Goal: Communication & Community: Answer question/provide support

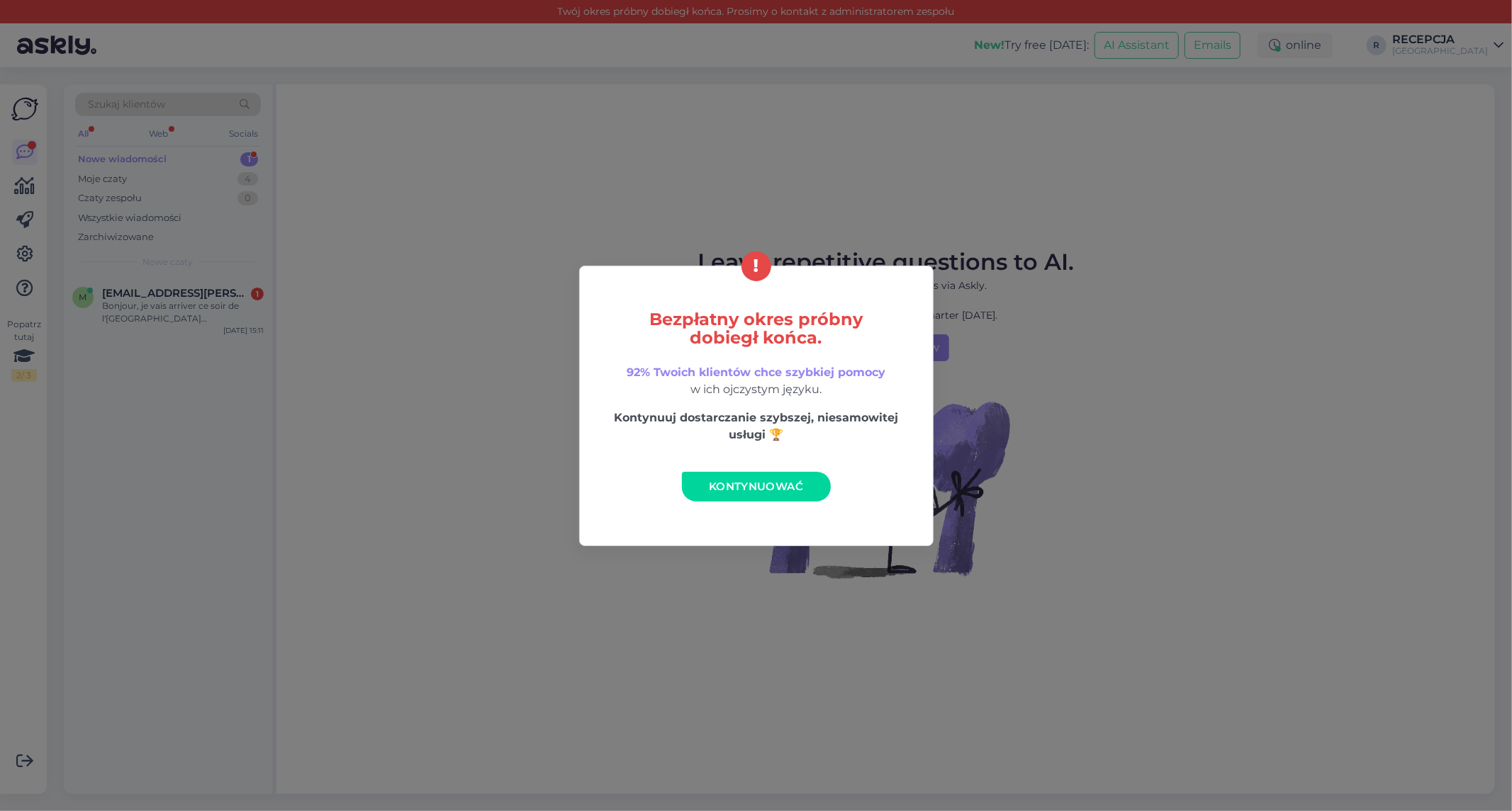
click at [724, 483] on span "Kontynuować" at bounding box center [756, 487] width 94 height 13
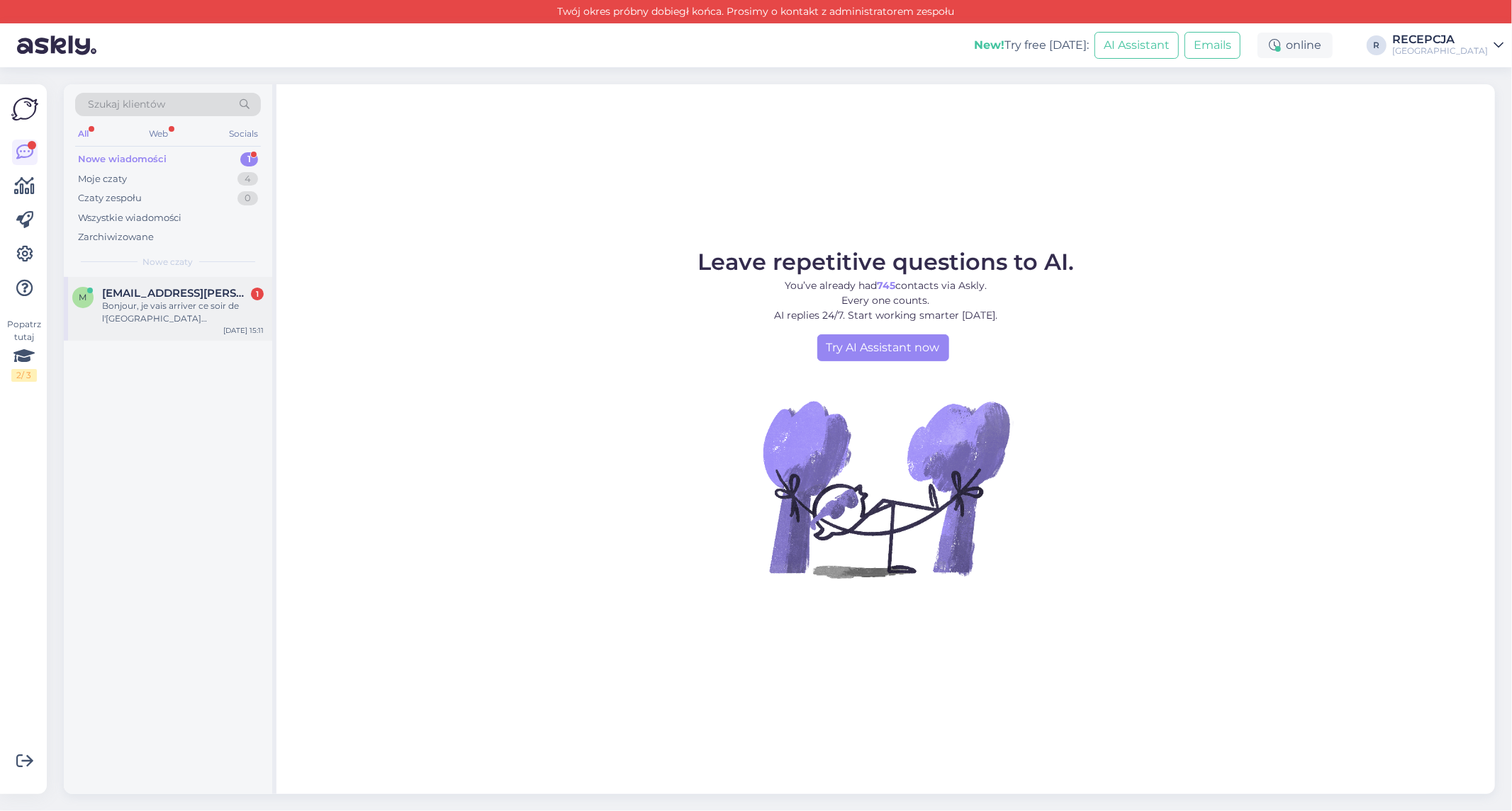
click at [202, 298] on span "[EMAIL_ADDRESS][PERSON_NAME][DOMAIN_NAME]" at bounding box center [176, 293] width 148 height 12
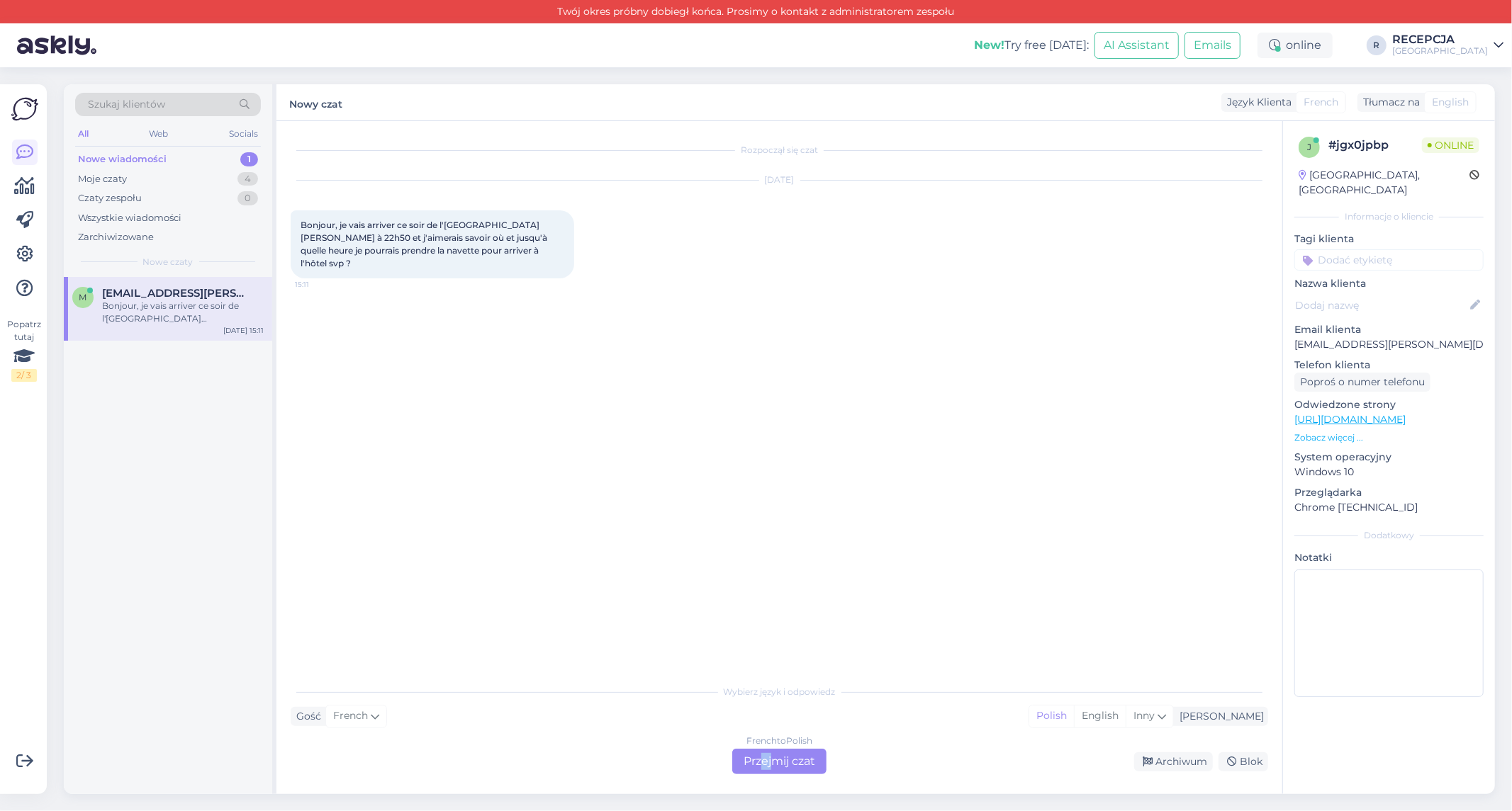
drag, startPoint x: 770, startPoint y: 763, endPoint x: 760, endPoint y: 773, distance: 14.1
click at [760, 771] on div "French to Polish Przejmij czat" at bounding box center [780, 762] width 94 height 26
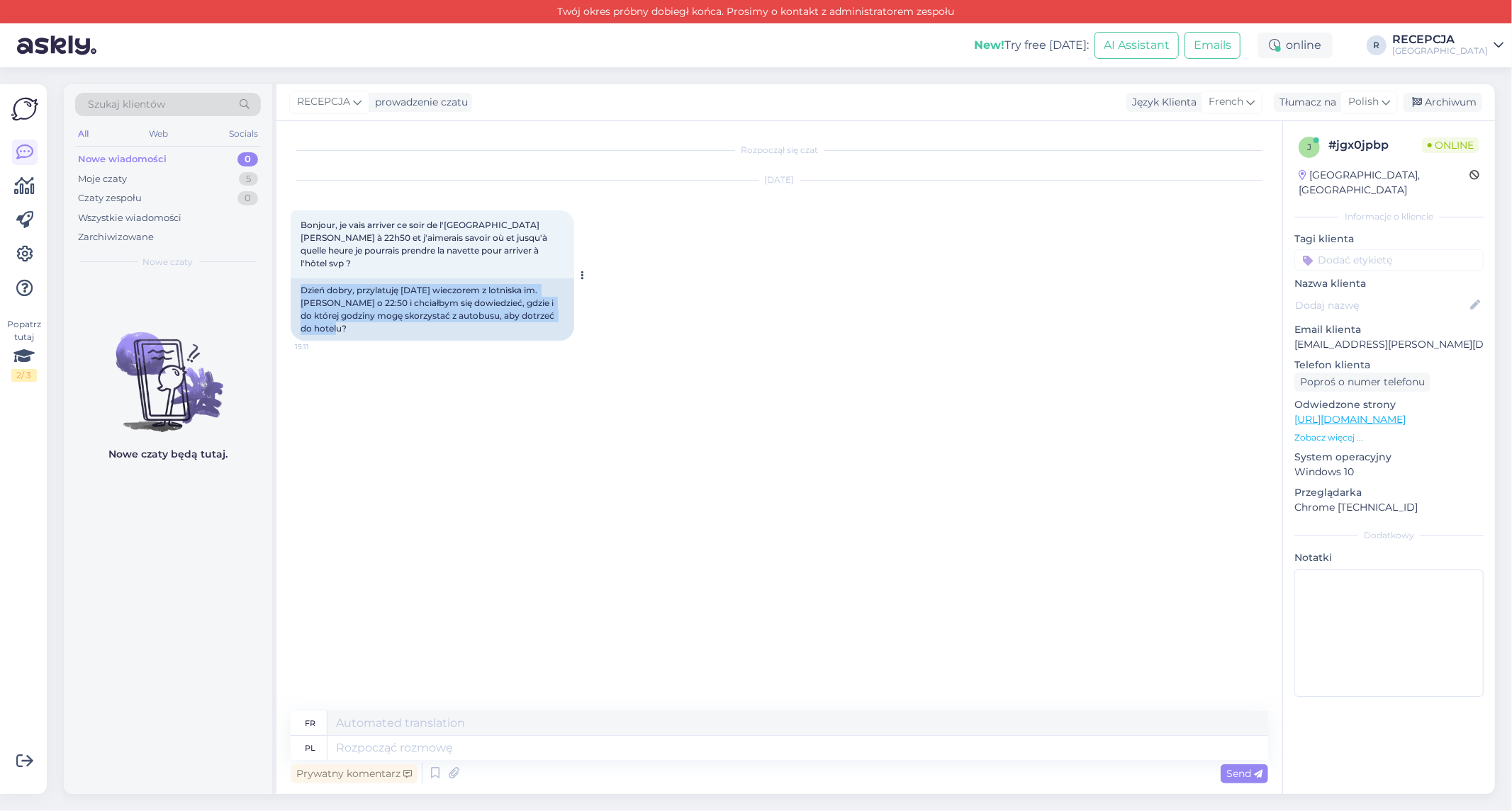
drag, startPoint x: 300, startPoint y: 275, endPoint x: 565, endPoint y: 299, distance: 266.1
click at [565, 299] on div "Dzień dobry, przylatuję [DATE] wieczorem z lotniska im. [PERSON_NAME] o 22:50 i…" at bounding box center [432, 309] width 283 height 62
click at [541, 390] on div "Rozpoczął się czat [DATE] Bonjour, je vais arriver ce soir de l'[GEOGRAPHIC_DAT…" at bounding box center [786, 417] width 991 height 563
click at [399, 750] on textarea at bounding box center [798, 748] width 941 height 24
type textarea "Dzień"
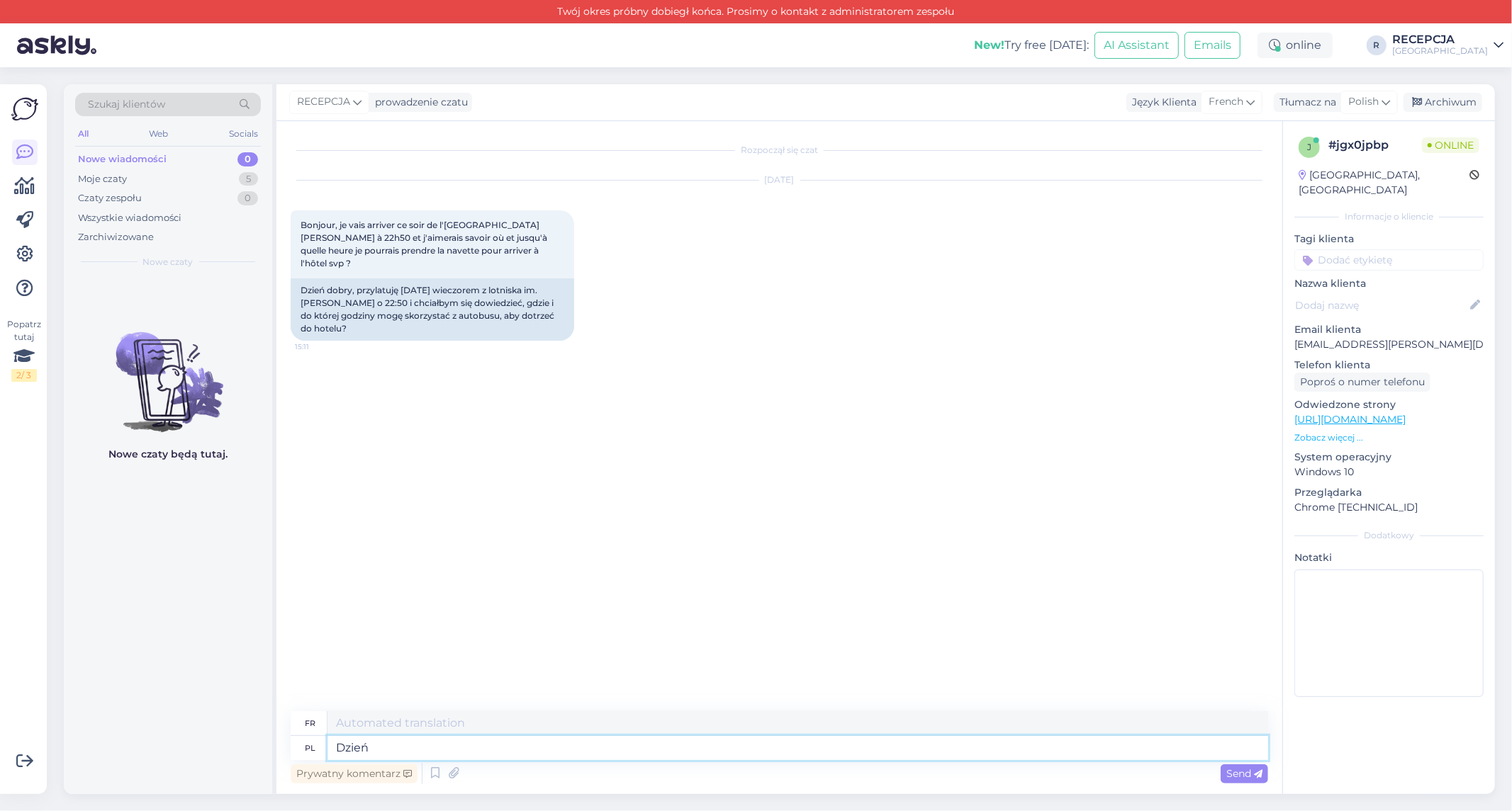
type textarea "Jour"
type textarea "Dzień Dobry"
type textarea "Bonjour"
type textarea "Dzień Dobry,"
type textarea "Bonjour,"
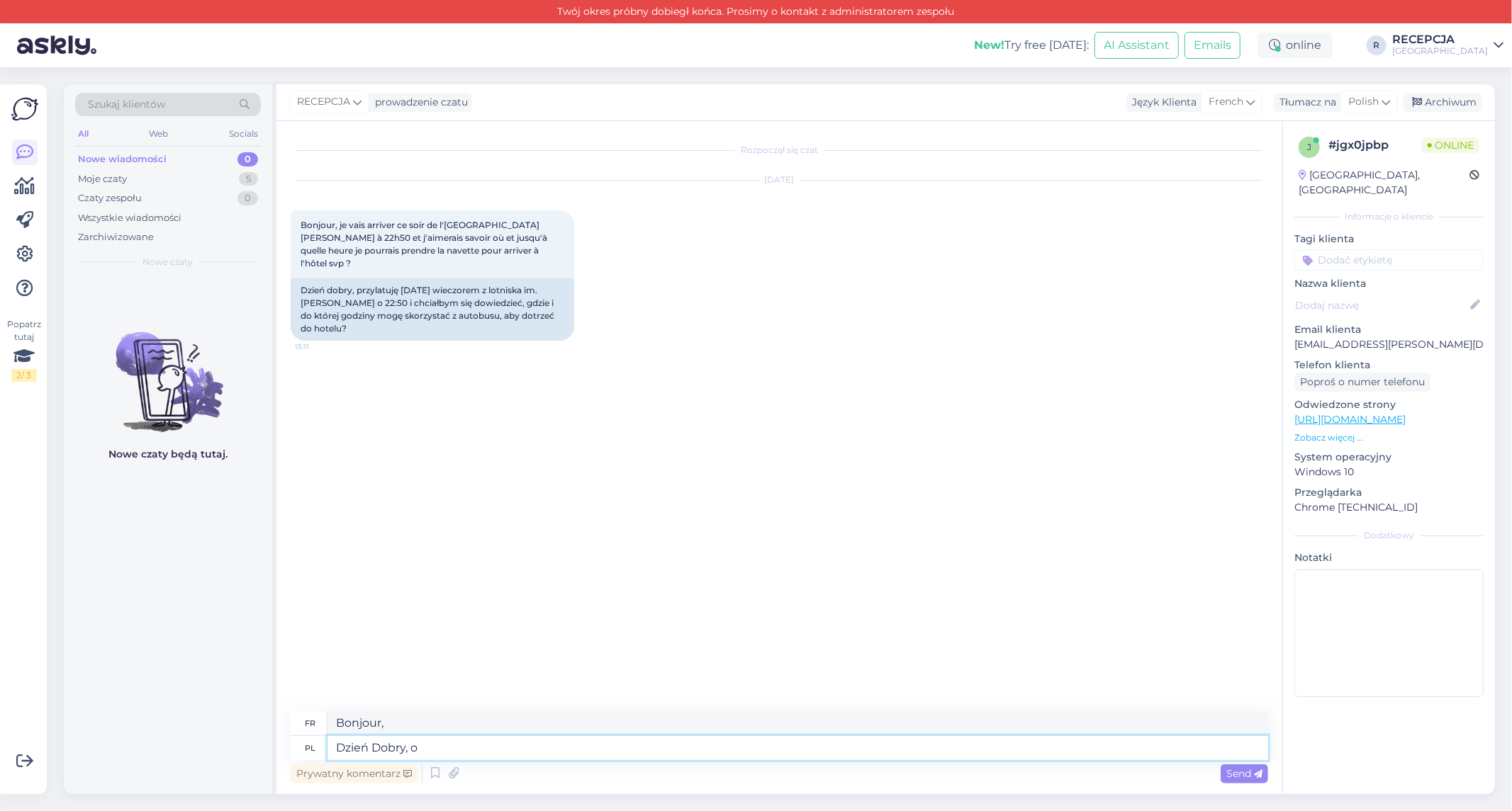
type textarea "Dzień Dobry, o"
type textarea "Bonjour, [GEOGRAPHIC_DATA]"
type textarea "Dzień Dobry, o godzinie"
type textarea "Bonjour, à"
type textarea "Dzień Dobry, o godzinie 23"
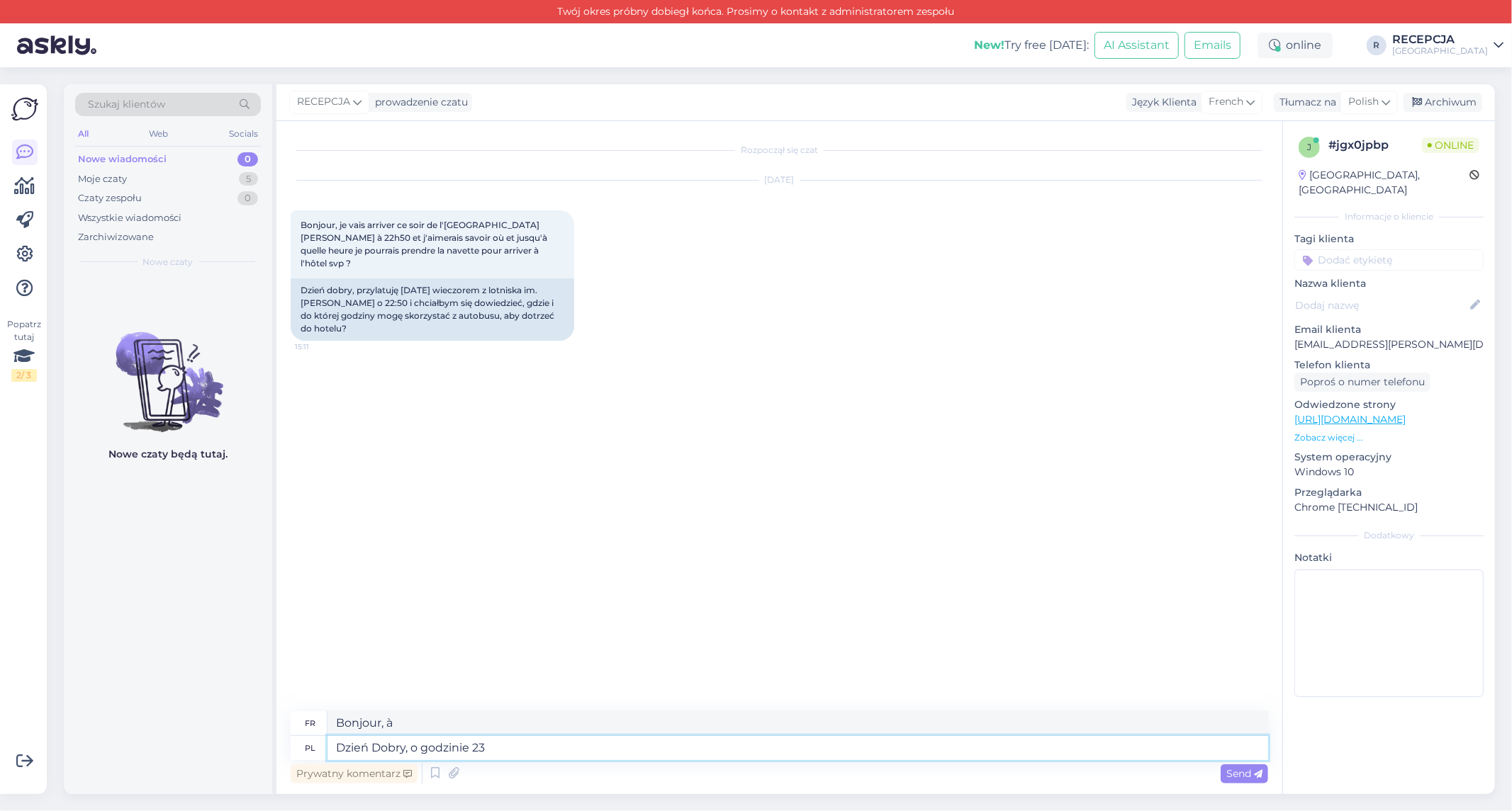
type textarea "Bonjour, à 23h"
type textarea "Dzień Dobry, o godzinie 23:17"
type textarea "Bonjour, il est 23h17."
type textarea "Dzień Dobry, o godzinie 23:17 odjeżdzą"
type textarea "Bonjour, à 23h17 ils partiront"
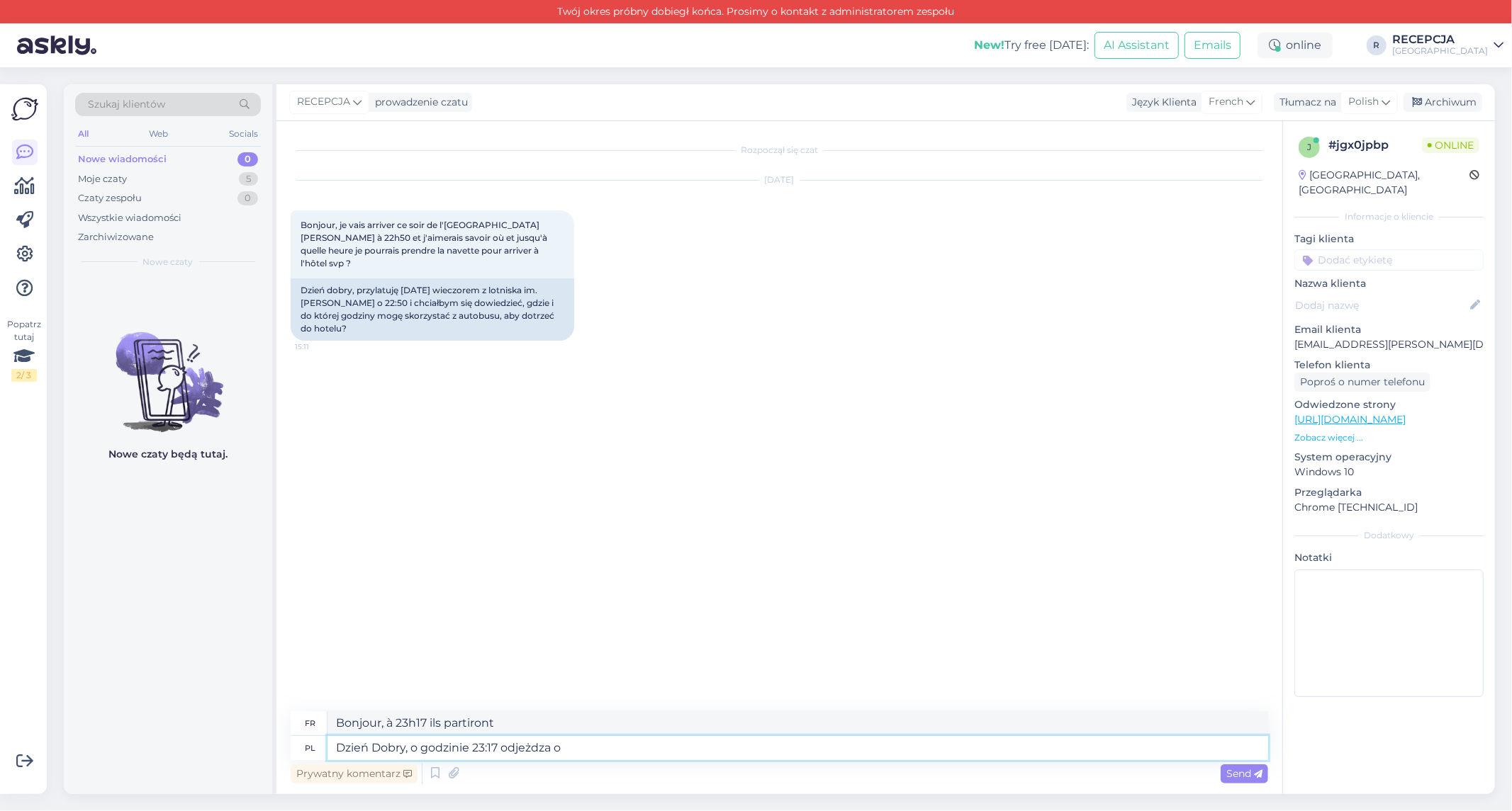
type textarea "Dzień Dobry, o godzinie 23:17 odjeżdza os"
type textarea "Bonjour, à 23h17 il part"
type textarea "Dzień Dobry, o godzinie 23:17 odjeżdza ostatni"
type textarea "Bonjour, le dernier part à 23h17."
type textarea "Dzień Dobry, o godzinie 23:17 odjeżdza ostatni pociąg z"
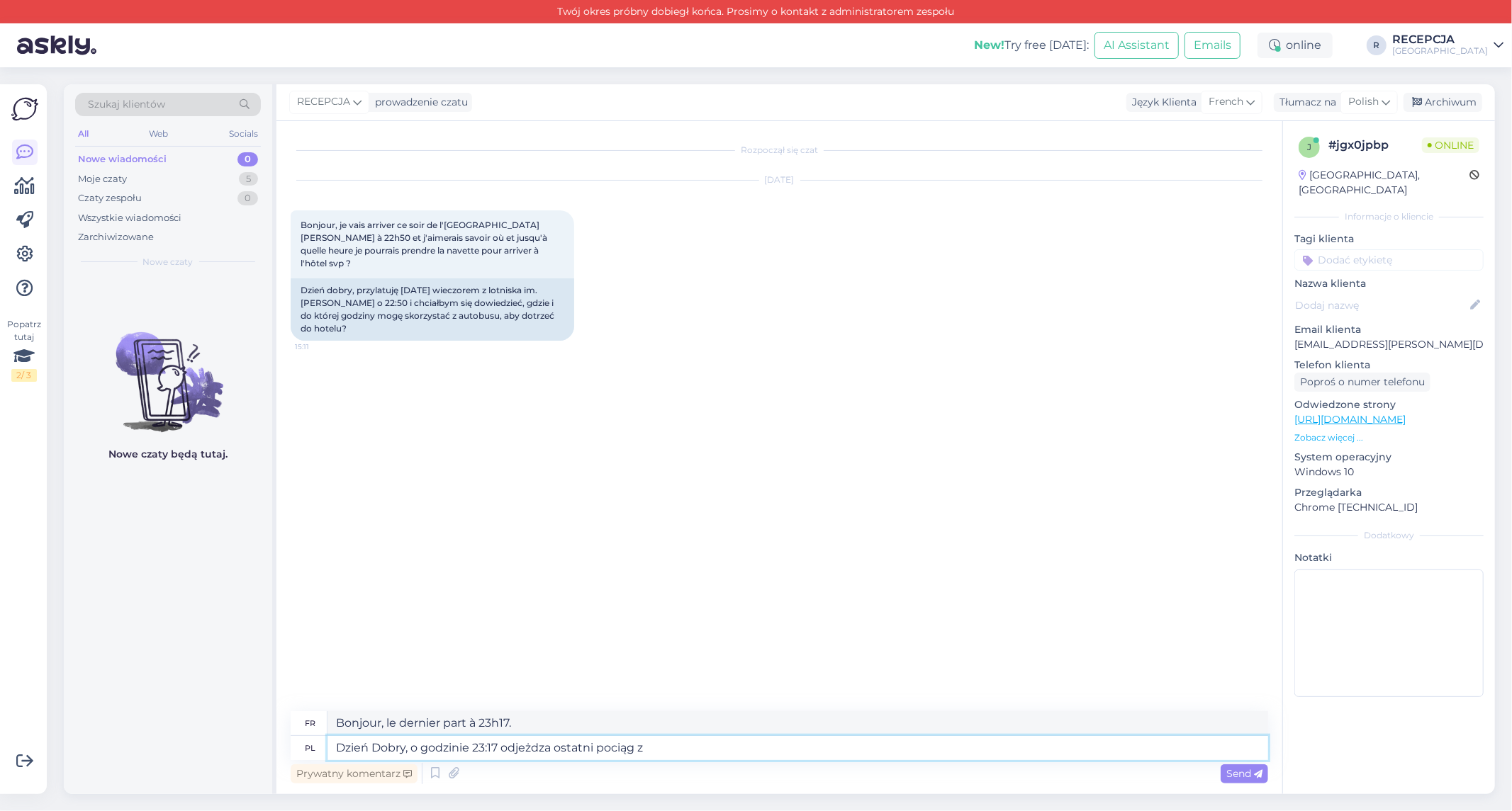
type textarea "Bonjour, le dernier train part à 23h17."
type textarea "Dzień Dobry, o godzinie 23:17 odjeżdza ostatni pociąg z lotniska -"
type textarea "Bonjour, le dernier train de l'aéroport part à 23h17."
click at [546, 749] on textarea "Dzień Dobry, o godzinie 23:17 odjeżdza ostatni pociąg z lotniska -" at bounding box center [798, 748] width 941 height 24
click at [741, 743] on textarea "Dzień Dobry, o godzinie 23:17 odjeżdża ostatni pociąg z lotniska -" at bounding box center [798, 748] width 941 height 24
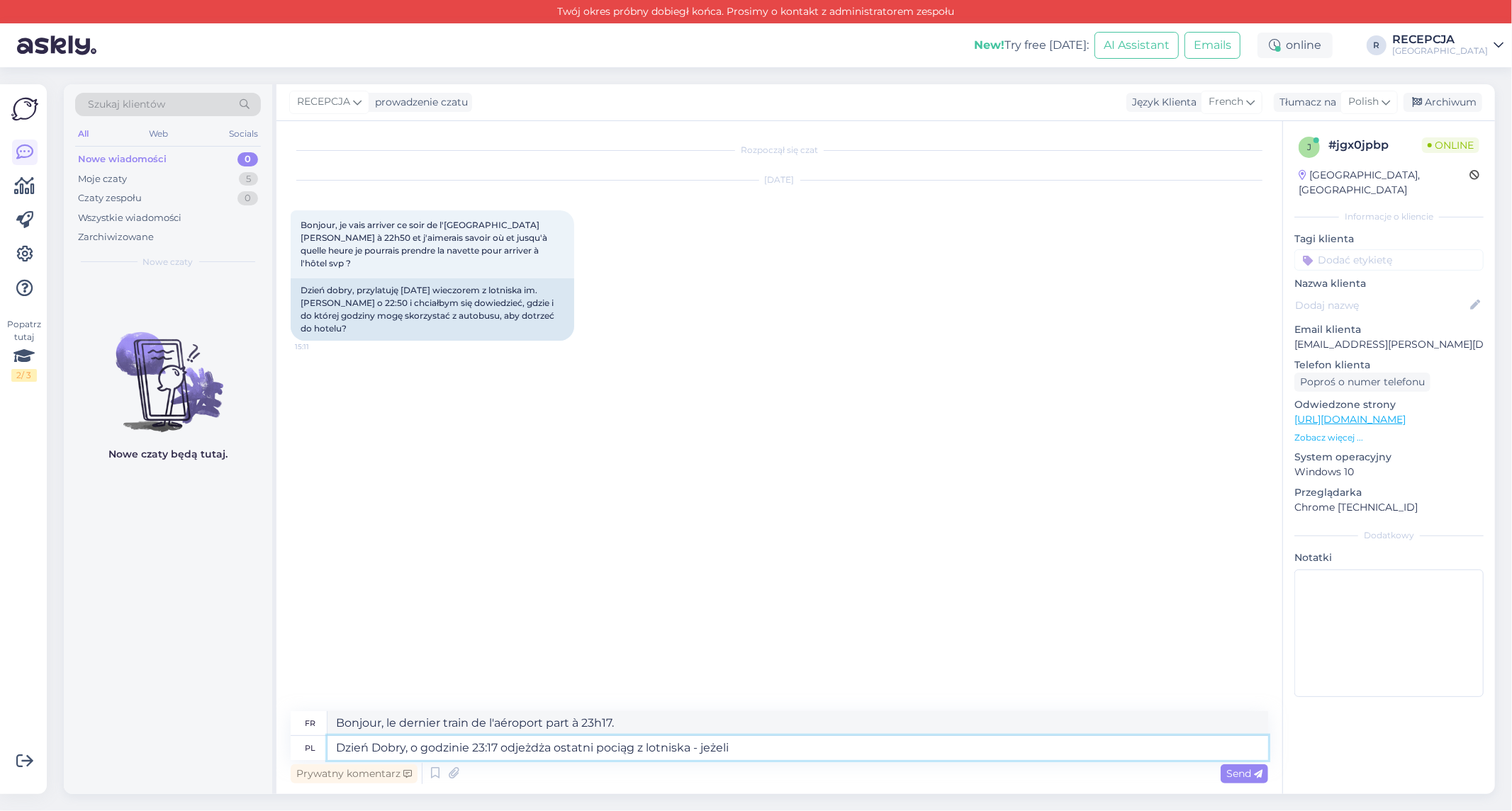
type textarea "Dzień Dobry, o godzinie 23:17 odjeżdża ostatni pociąg z lotniska - jeżeli"
type textarea "Bonjour, le dernier train de l'aéroport part à 23h17 - si"
type textarea "Dzień Dobry, o godzinie 23:17 odjeżdża ostatni pociąg z lotniska - jeżeli uda si"
type textarea "Bonjour, le dernier train de l'aéroport part à 23h17 - si vous parvenez à y arr…"
type textarea "Dzień Dobry, o godzinie 23:17 odjeżdża ostatni pociąg z lotniska - jeżeli uda s…"
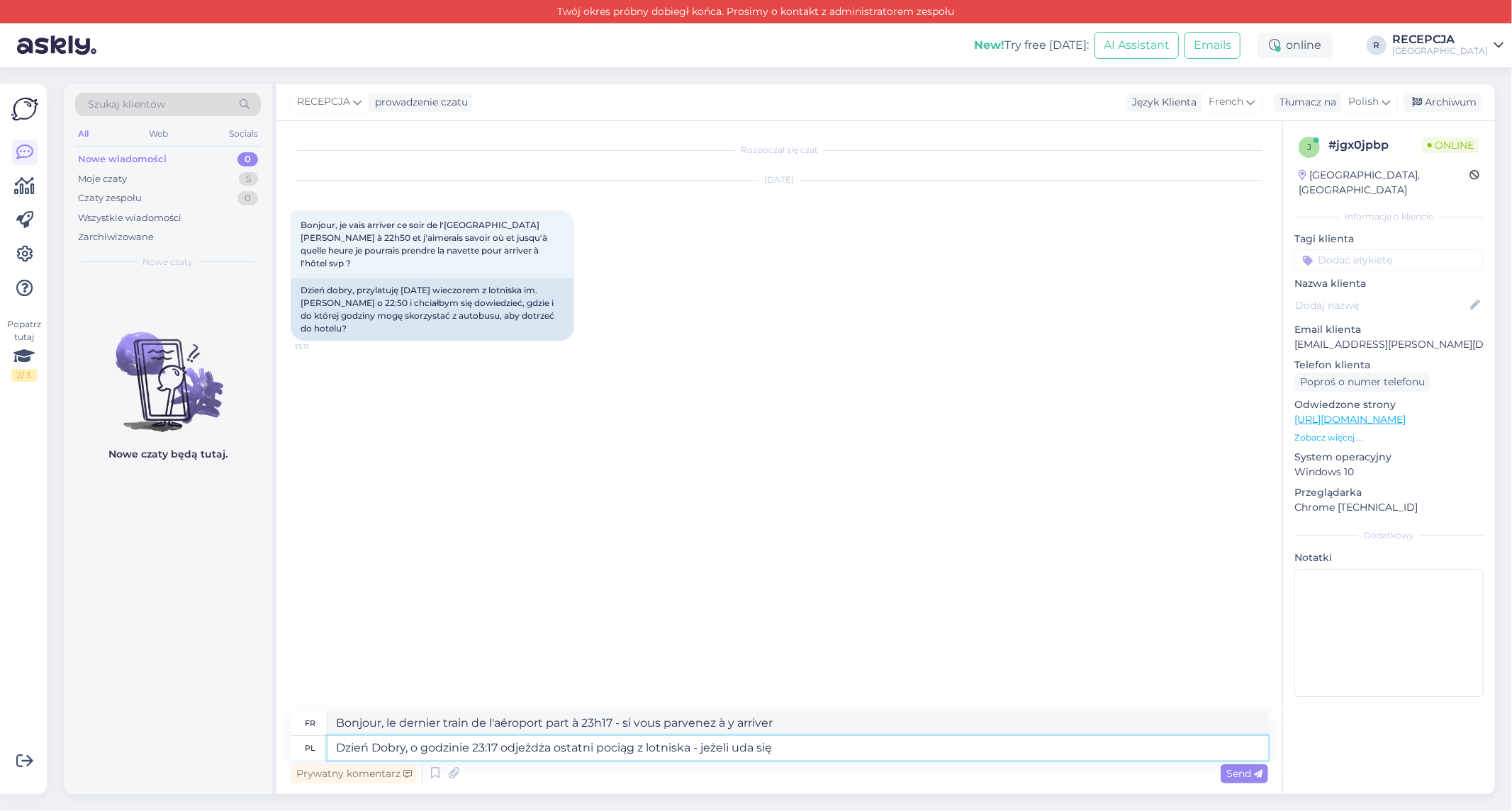
type textarea "Bonjour, le dernier train de l'aéroport part à 23h17 - si nous pouvons"
type textarea "Dzień Dobry, o godzinie 23:17 odjeżdża ostatni pociąg z lotniska - jeżeli uda s…"
type textarea "Bonjour, le dernier train de l'aéroport part à 23h17 - si vous parvenez à le pr…"
type textarea "Dzień Dobry, o godzinie 23:17 odjeżdża ostatni pociąg z lotniska - jeżeli uda s…"
type textarea "Bonjour, le dernier train de l'aéroport part à 23h17 - si vous parvenez à y arr…"
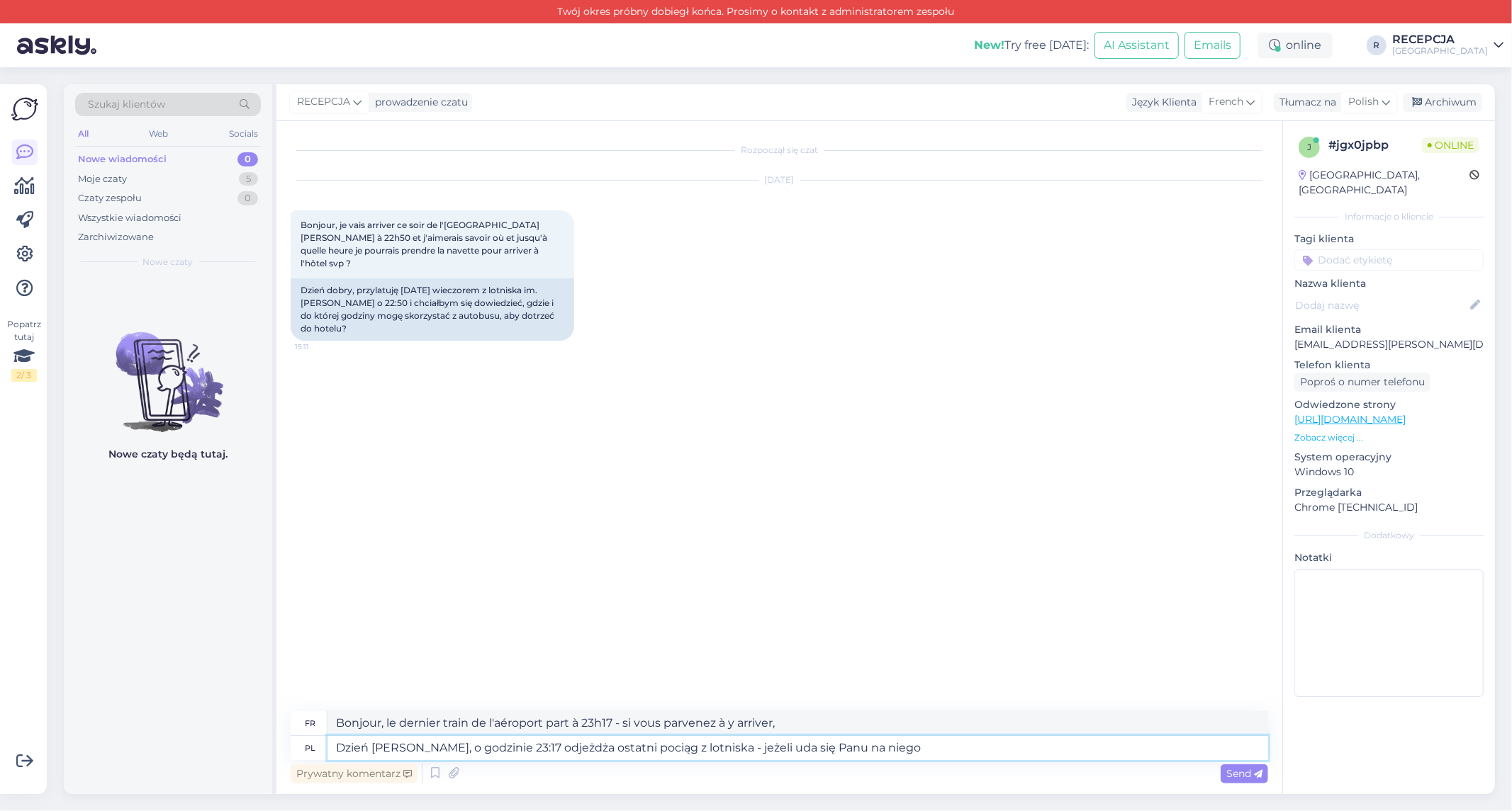
type textarea "Dzień [PERSON_NAME], o godzinie 23:17 odjeżdża ostatni pociąg z lotniska - jeże…"
type textarea "Bonjour, le dernier train de l'aéroport part à 23h17 - si vous pouvez le prendre"
type textarea "Dzień [PERSON_NAME], o godzinie 23:17 odjeżdża ostatni pociąg z lotniska - jeże…"
type textarea "Bonjour, le dernier train de l'aéroport part à 23h17 - si vous parvenez à le pr…"
type textarea "Dzień Dobry, o godzinie 23:17 odjeżdża ostatni pociąg z lotniska - jeżeli uda s…"
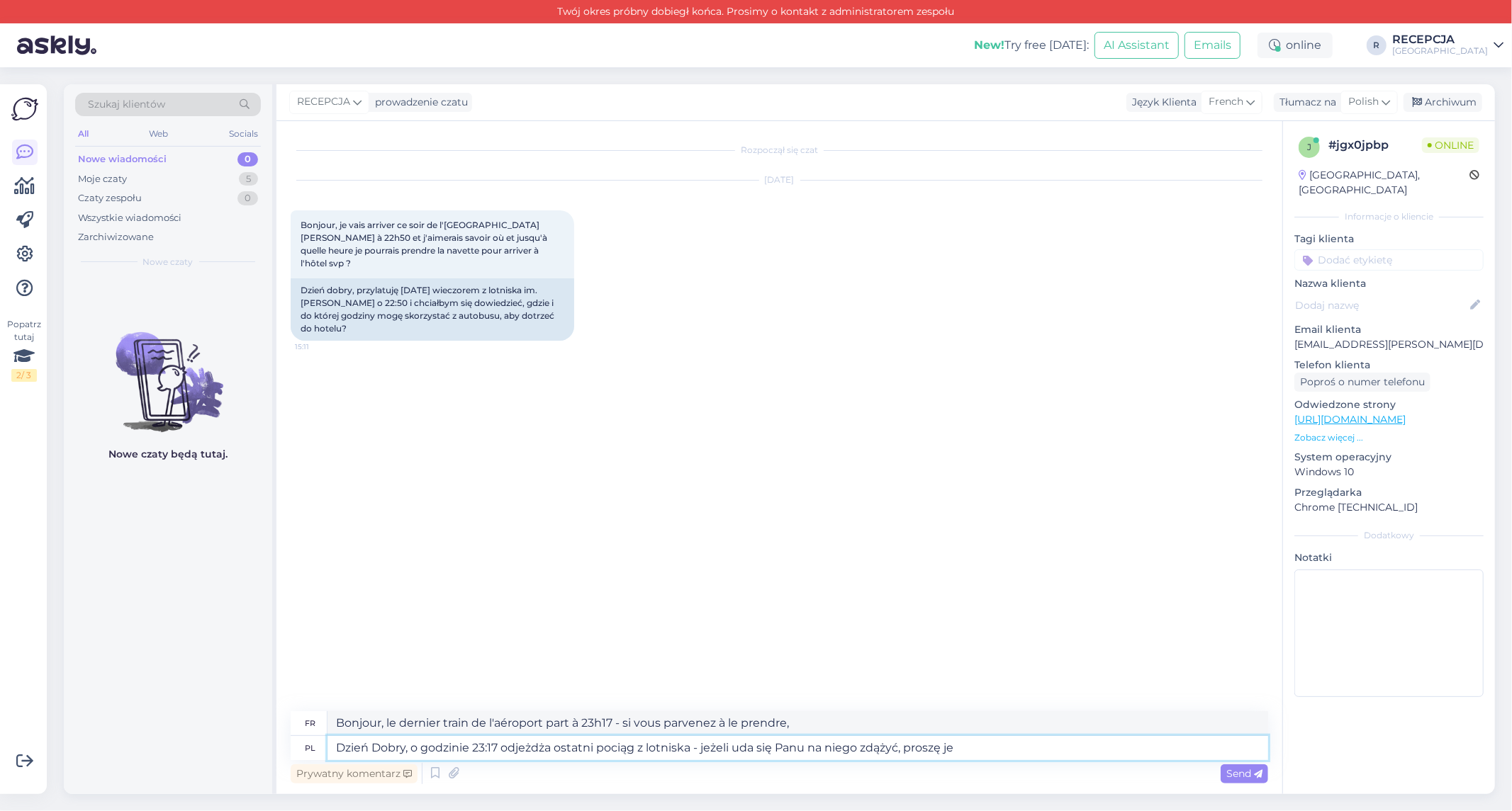
type textarea "Bonjour, le dernier train de l'aéroport part à 23h17 - si vous parvenez à le pr…"
type textarea "Dzień [PERSON_NAME], o godzinie 23:17 odjeżdża ostatni pociąg z lotniska - jeże…"
type textarea "Bonjour, le dernier train de l'aéroport part à 23h17 - si vous parvenez à le pr…"
type textarea "Dzień [PERSON_NAME], o godzinie 23:17 odjeżdża ostatni pociąg z lotniska - jeże…"
type textarea "Bonjour, le dernier train de l'aéroport part à 23h17 - si vous parvenez à le pr…"
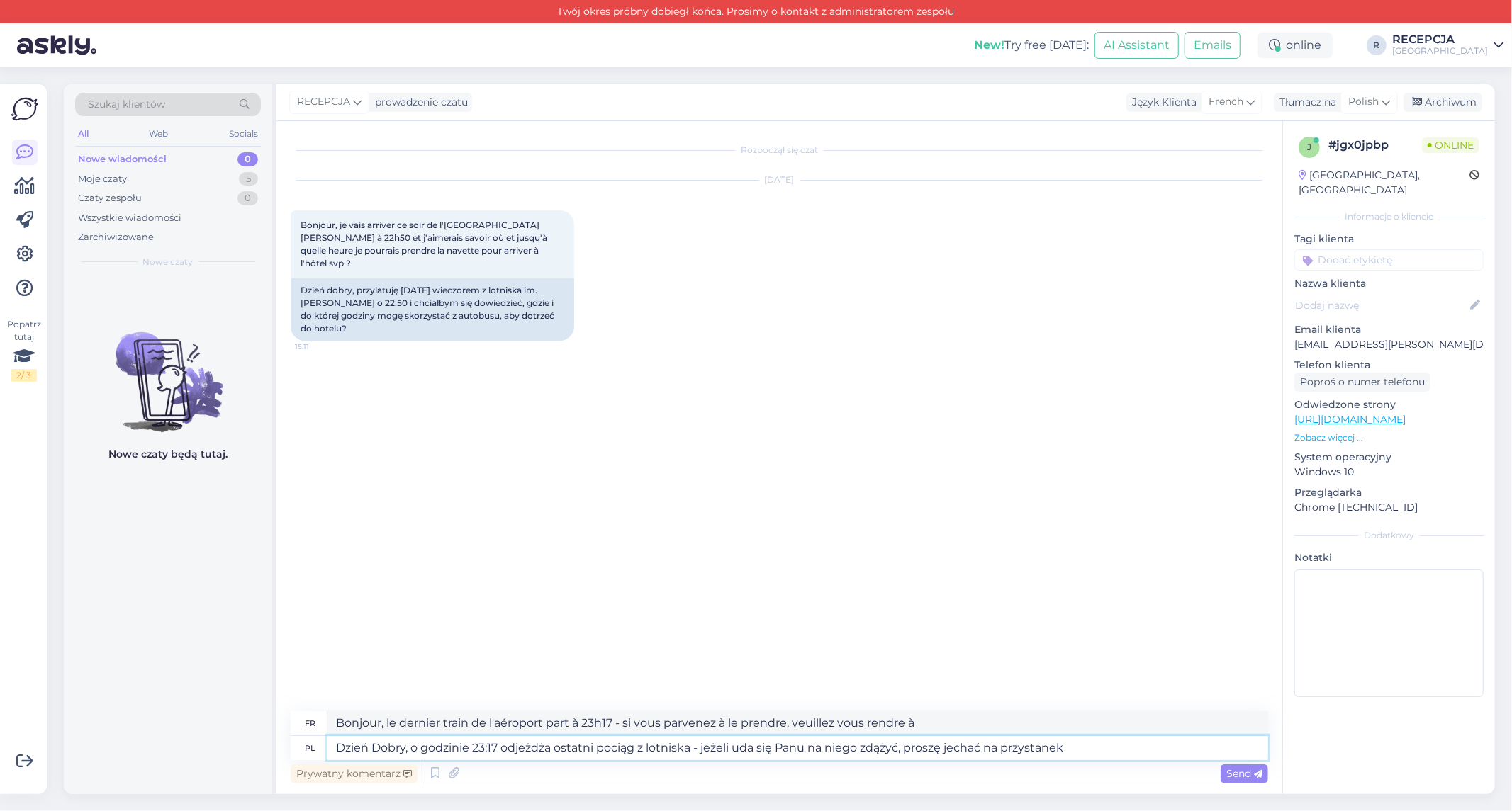
type textarea "Dzień Dobry, o godzinie 23:17 odjeżdża ostatni pociąg z lotniska - jeżeli uda s…"
type textarea "Bonjour, le dernier train de l'aéroport part à 23h17 - si vous parvenez à le pr…"
type textarea "Dzień Dobry, o godzinie 23:17 odjeżdża ostatni pociąg z lotniska - jeżeli uda s…"
type textarea "Bonjour, le dernier train de l'aéroport part à 23h17 - si vous parvenez à le pr…"
type textarea "Dzień Dobry, o godzinie 23:17 odjeżdża ostatni pociąg z lotniska - jeżeli uda s…"
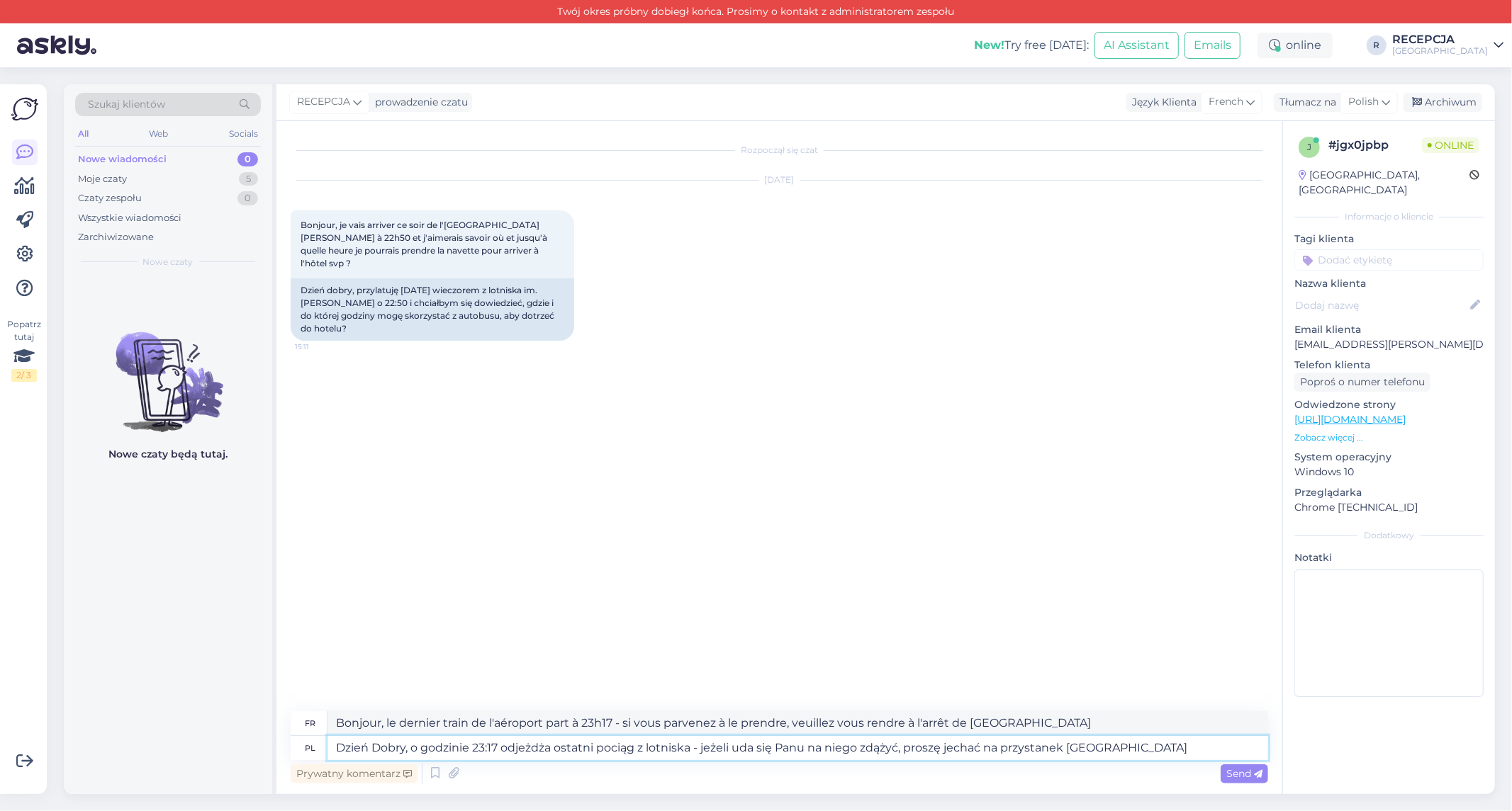
type textarea "Bonjour, le dernier train de l'aéroport part à 23h17 - si vous parvenez à le pr…"
type textarea "Dzień Dobry, o godzinie 23:17 odjeżdża ostatni pociąg z lotniska - jeżeli uda s…"
type textarea "Bonjour, le dernier train de l'aéroport part à 23h17 - si vous parvenez à le pr…"
type textarea "Dzień Dobry, o godzinie 23:17 odjeżdża ostatni pociąg z lotniska - jeżeli uda s…"
type textarea "Bonjour, le dernier train de l'aéroport part à 23h17 - si vous parvenez à le pr…"
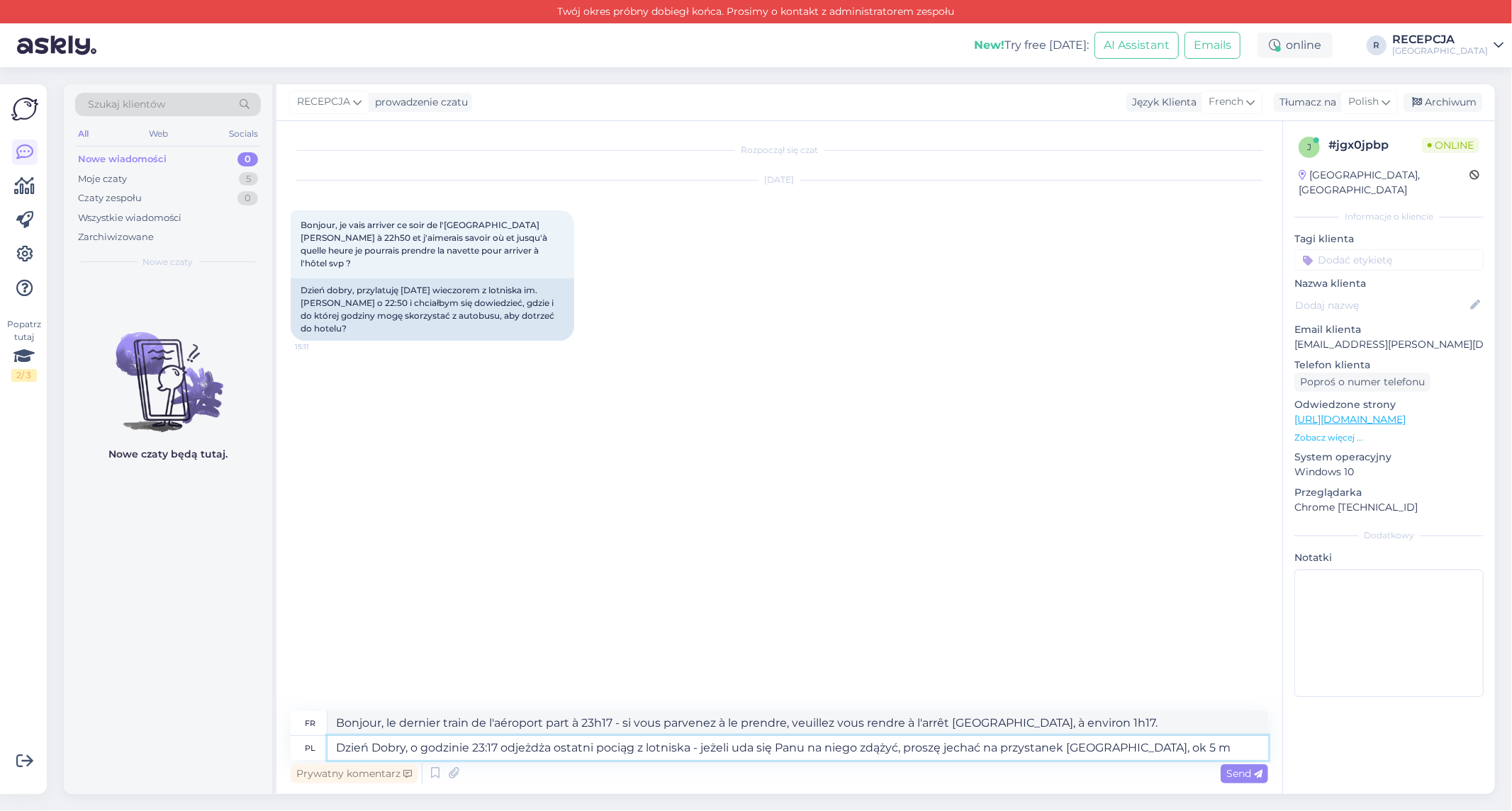
type textarea "Dzień Dobry, o godzinie 23:17 odjeżdża ostatni pociąg z lotniska - jeżeli uda s…"
type textarea "Bonjour, le dernier train de l'aéroport part à 23h17 - si vous parvenez à le pr…"
type textarea "Dzień Dobry, o godzinie 23:17 odjeżdża ostatni pociąg z lotniska - jeżeli uda s…"
type textarea "Bonjour, le dernier train de l'aéroport part à 23h17 - si vous parvenez à le pr…"
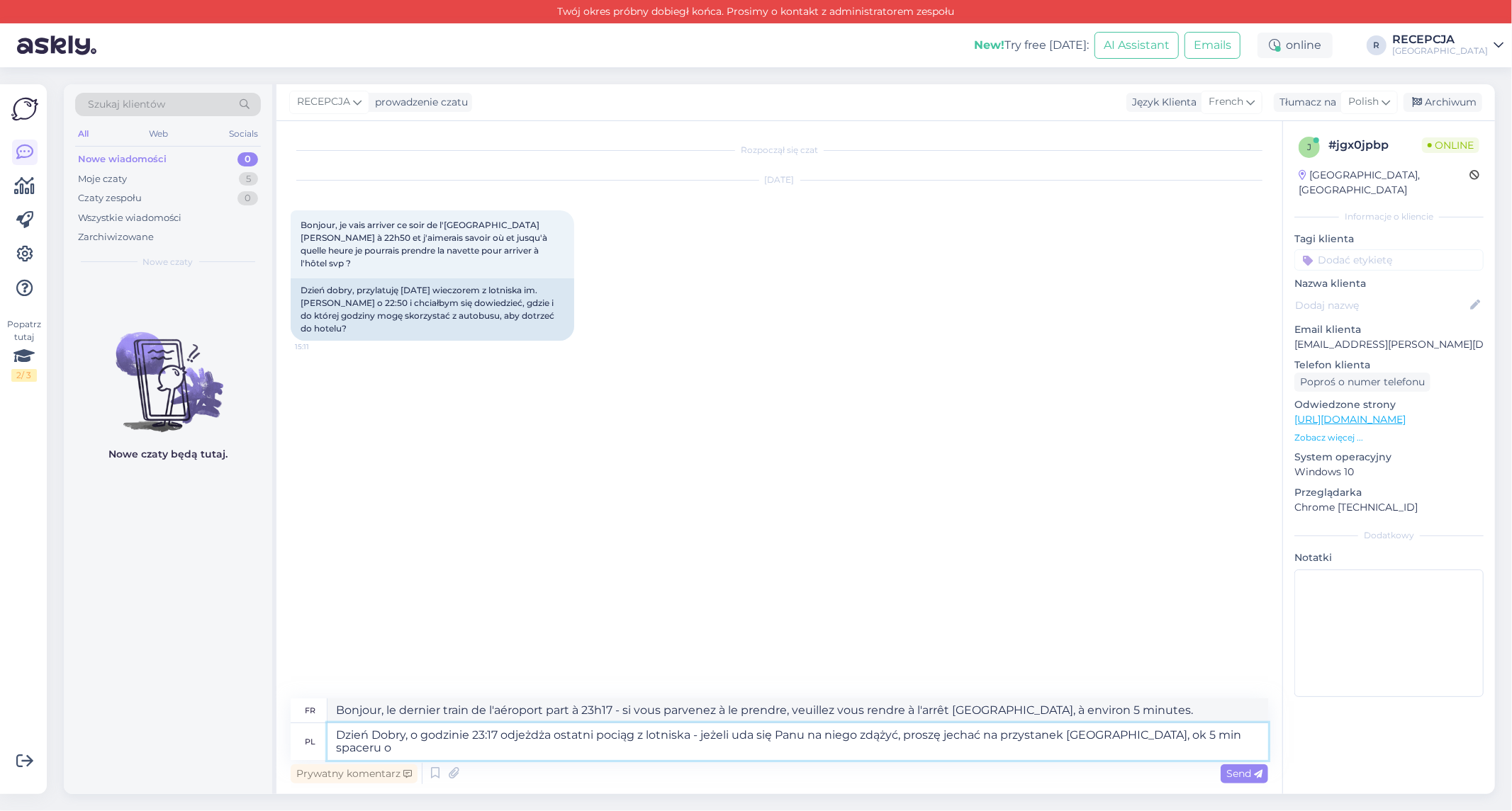
type textarea "Dzień Dobry, o godzinie 23:17 odjeżdża ostatni pociąg z lotniska - jeżeli uda s…"
type textarea "Bonjour, le dernier train de l'aéroport part à 23h17 - si vous parvenez à le pr…"
type textarea "Dzień Dobry, o godzinie 23:17 odjeżdża ostatni pociąg z lotniska - jeżeli uda s…"
type textarea "Bonjour, le dernier train de l'aéroport part à 23h17 - si vous parvenez à le pr…"
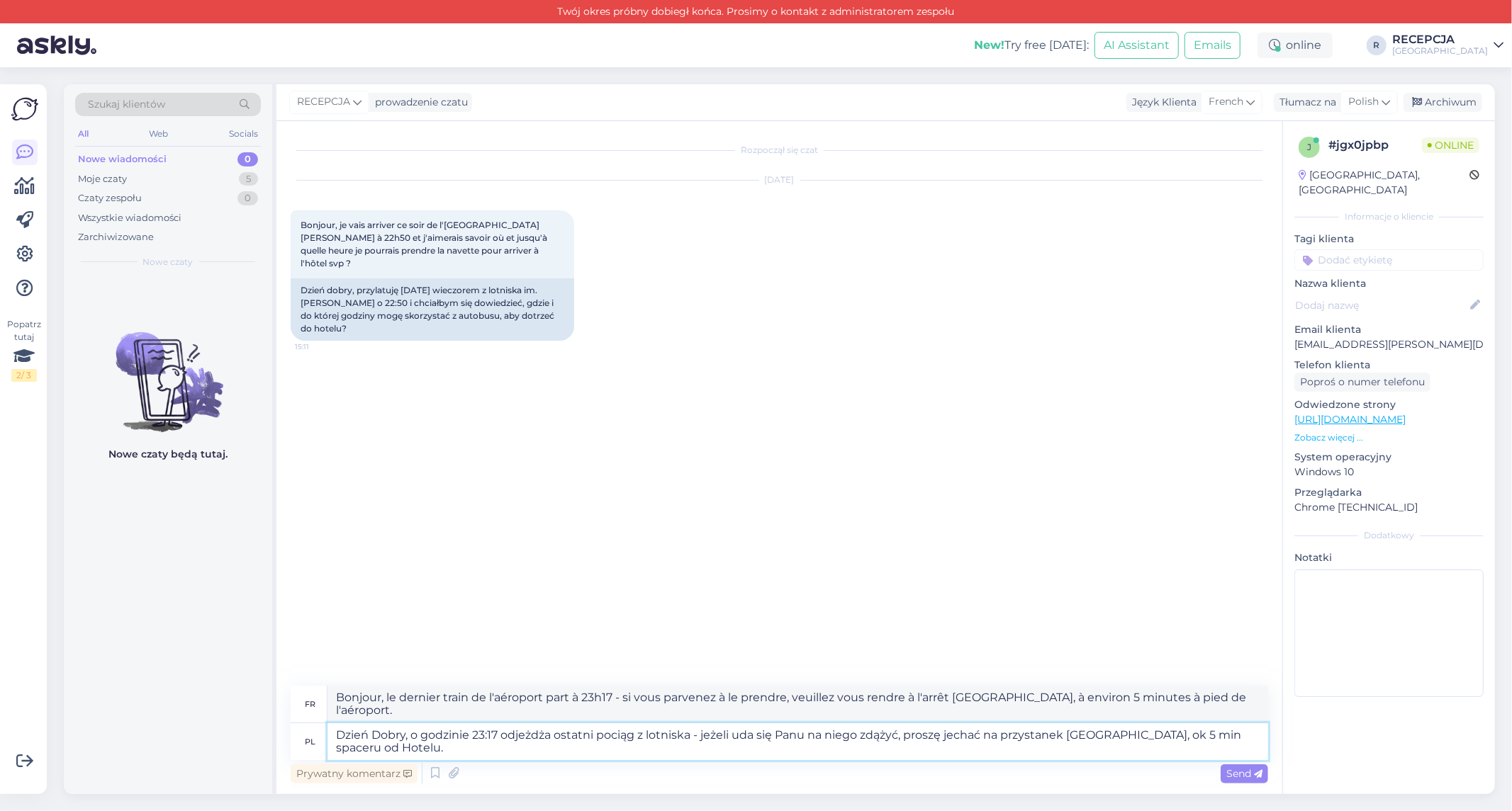
type textarea "Dzień Dobry, o godzinie 23:17 odjeżdża ostatni pociąg z lotniska - jeżeli uda s…"
type textarea "Bonjour, le dernier train de l'aéroport part à 23h17 - si vous parvenez à le pr…"
type textarea "Dzień Dobry, o godzinie 23:17 odjeżdża ostatni pociąg z lotniska - jeżeli uda s…"
type textarea "Bonjour, le dernier train de l'aéroport part à 23h17 - si vous pouvez le faire,…"
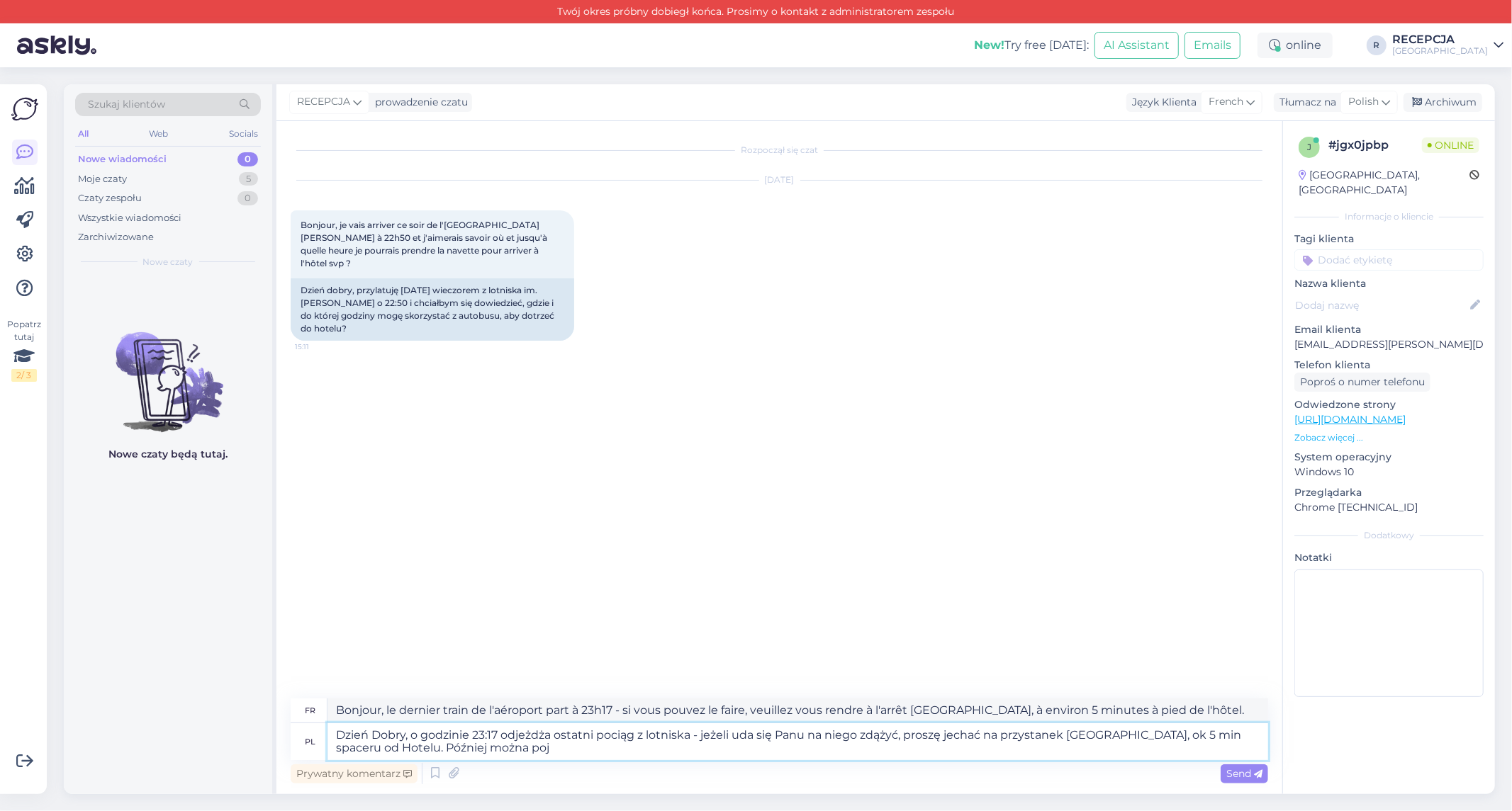
type textarea "Dzień Dobry, o godzinie 23:17 odjeżdża ostatni pociąg z lotniska - jeżeli uda s…"
type textarea "Bonjour, le dernier train de l'aéroport part à 23h17. Si vous parvenez à le pre…"
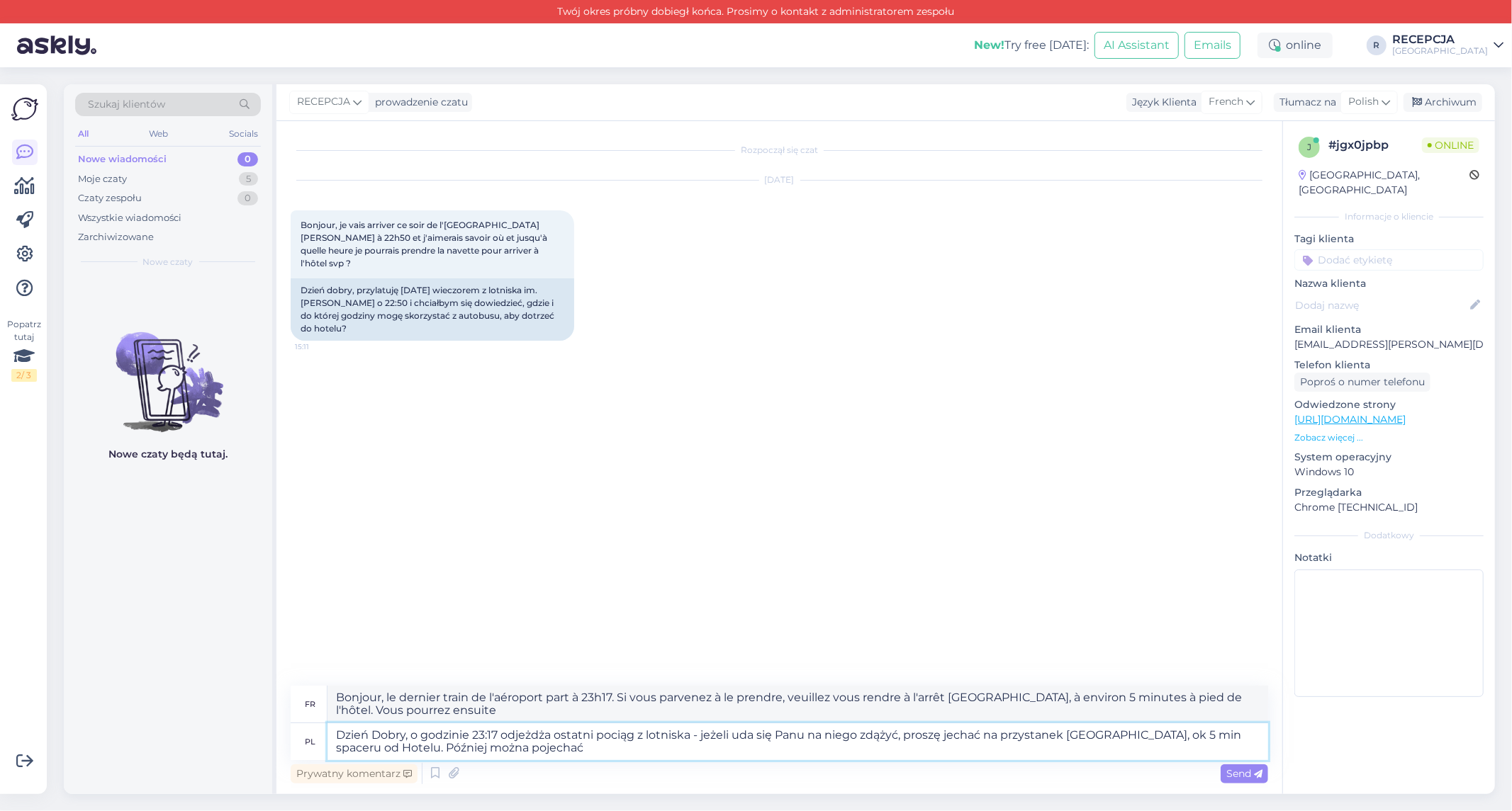
type textarea "Dzień Dobry, o godzinie 23:17 odjeżdża ostatni pociąg z lotniska - jeżeli uda s…"
type textarea "Bonjour, le dernier train de l'aéroport part à 23h17. Si vous parvenez à le pre…"
type textarea "Dzień Dobry, o godzinie 23:17 odjeżdża ostatni pociąg z lotniska - jeżeli uda s…"
type textarea "Bonjour, le dernier train de l'aéroport part à 23h17. Si vous pouvez venir, veu…"
type textarea "Dzień Dobry, o godzinie 23:17 odjeżdża ostatni pociąg z lotniska - jeżeli uda s…"
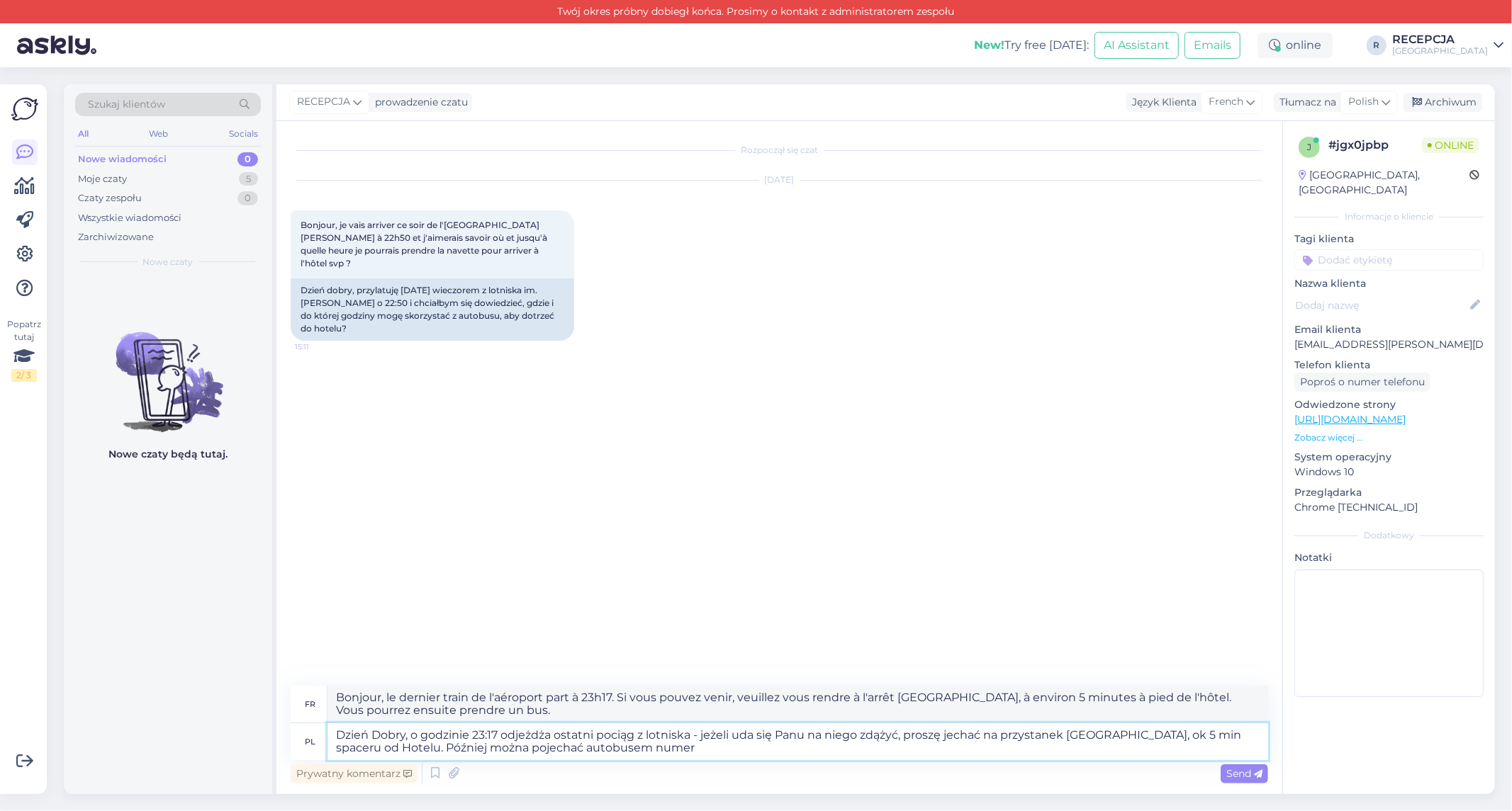
type textarea "Bonjour, le dernier train de l'aéroport part à 23h17. Si vous parvenez à le pre…"
type textarea "Dzień Dobry, o godzinie 23:17 odjeżdża ostatni pociąg z lotniska - jeżeli uda s…"
type textarea "Bonjour, le dernier train de l'aéroport part à 23h17. Si vous pouvez venir, veu…"
type textarea "Dzień Dobry, o godzinie 23:17 odjeżdża ostatni pociąg z lotniska - jeżeli uda s…"
type textarea "Bonjour, le dernier train de l'aéroport part à 23h17. Si vous parvenez à le pre…"
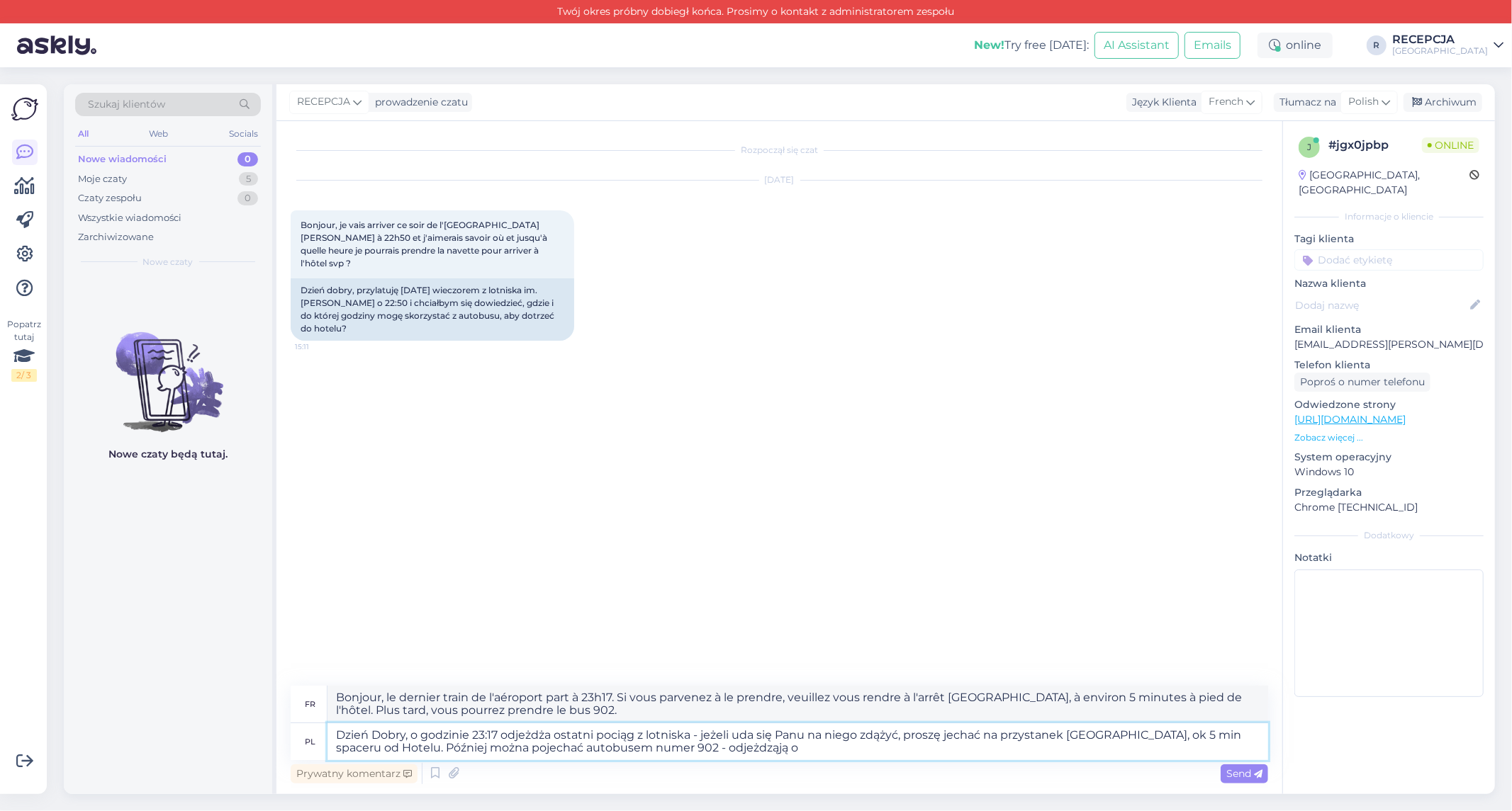
type textarea "Dzień Dobry, o godzinie 23:17 odjeżdża ostatni pociąg z lotniska - jeżeli uda s…"
type textarea "Bonjour, le dernier train de l'aéroport part à 23h17. Si vous parvenez à le pre…"
type textarea "Dzień Dobry, o godzinie 23:17 odjeżdża ostatni pociąg z lotniska - jeżeli uda s…"
type textarea "Bonjour, le dernier train de l'aéroport part à 23h17. Si vous pouvez venir, veu…"
type textarea "Dzień Dobry, o godzinie 23:17 odjeżdża ostatni pociąg z lotniska - jeżeli uda s…"
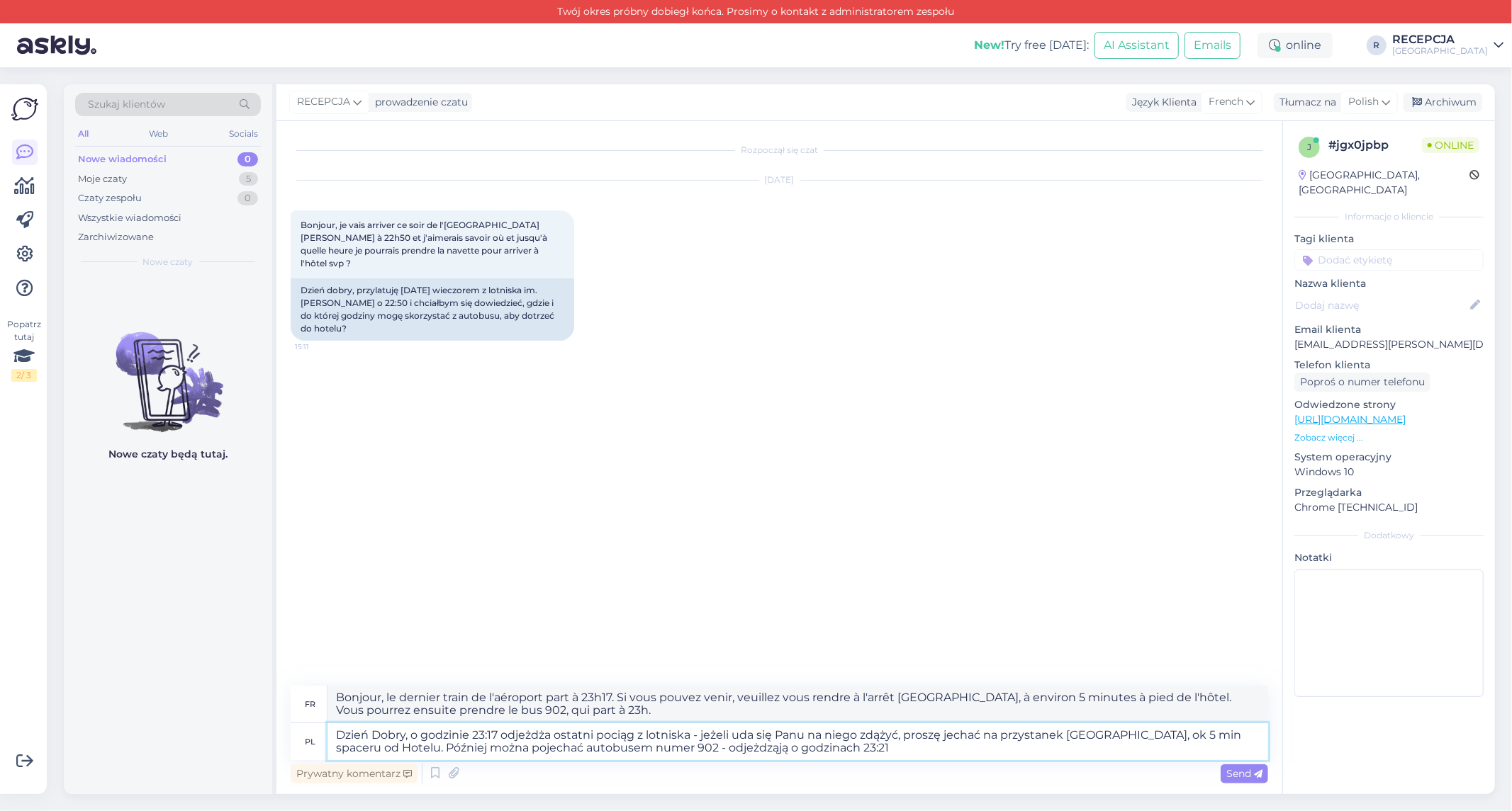
type textarea "Bonjour, le dernier train de l'aéroport part à 23h17. Si vous pouvez venir, veu…"
type textarea "Dzień Dobry, o godzinie 23:17 odjeżdża ostatni pociąg z lotniska - jeżeli uda s…"
type textarea "Bonjour, le dernier train de l'aéroport part à 23h17. Si vous pouvez venir, veu…"
type textarea "Dzień Dobry, o godzinie 23:17 odjeżdża ostatni pociąg z lotniska - jeżeli uda s…"
type textarea "Bonjour, le dernier train de l'aéroport part à 23h17. Si vous pouvez venir, veu…"
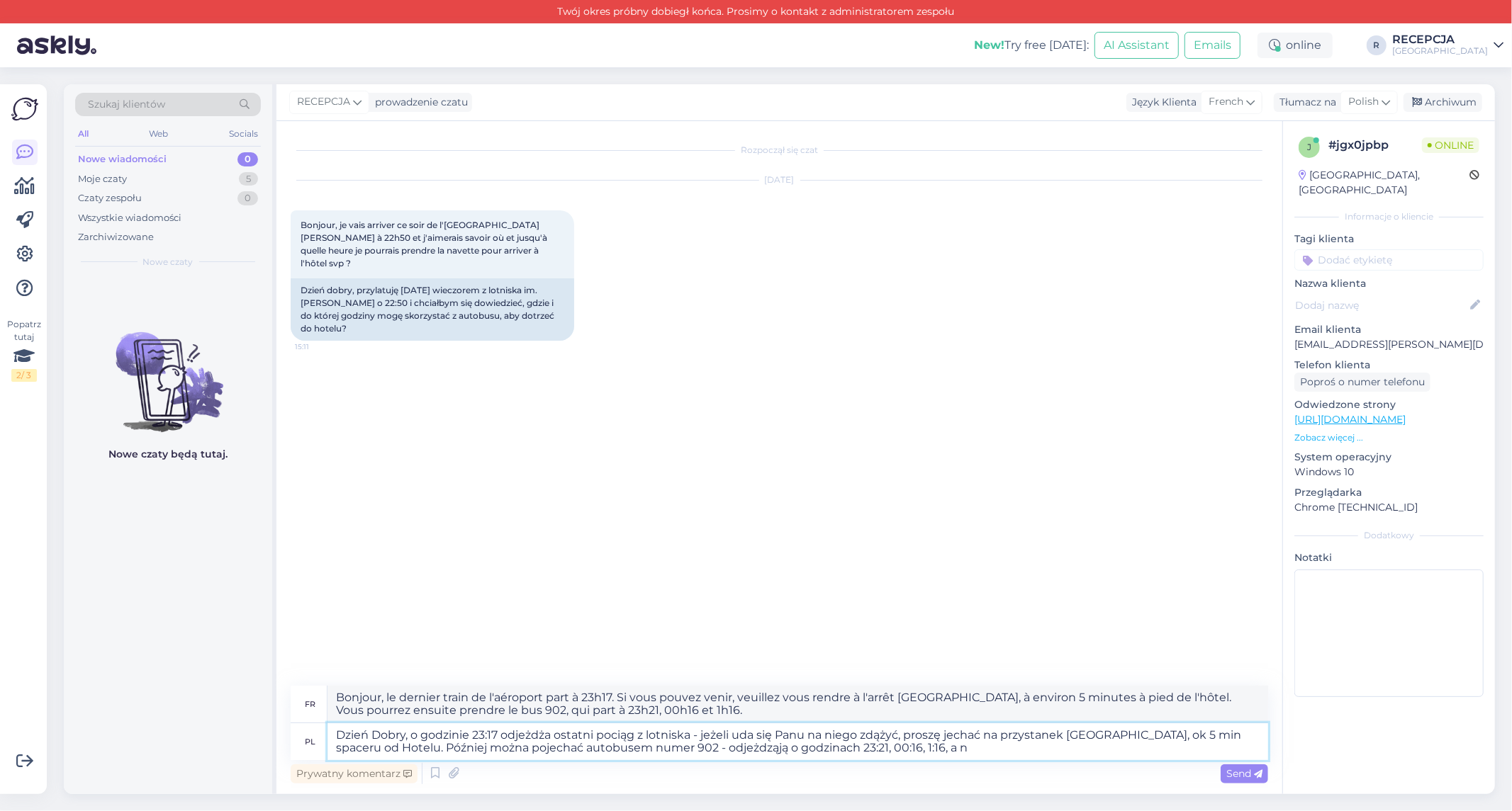
type textarea "Dzień Dobry, o godzinie 23:17 odjeżdża ostatni pociąg z lotniska - jeżeli uda s…"
type textarea "Bonjour, le dernier train de l'aéroport part à 23h17. Si vous parvenez à le pre…"
type textarea "Dzień Dobry, o godzinie 23:17 odjeżdża ostatni pociąg z lotniska - jeżeli uda s…"
type textarea "Bonjour, le dernier train de l'aéroport part à 23h17. Si vous parvenez à le pre…"
type textarea "Dzień Dobry, o godzinie 23:17 odjeżdża ostatni pociąg z lotniska - jeżeli uda s…"
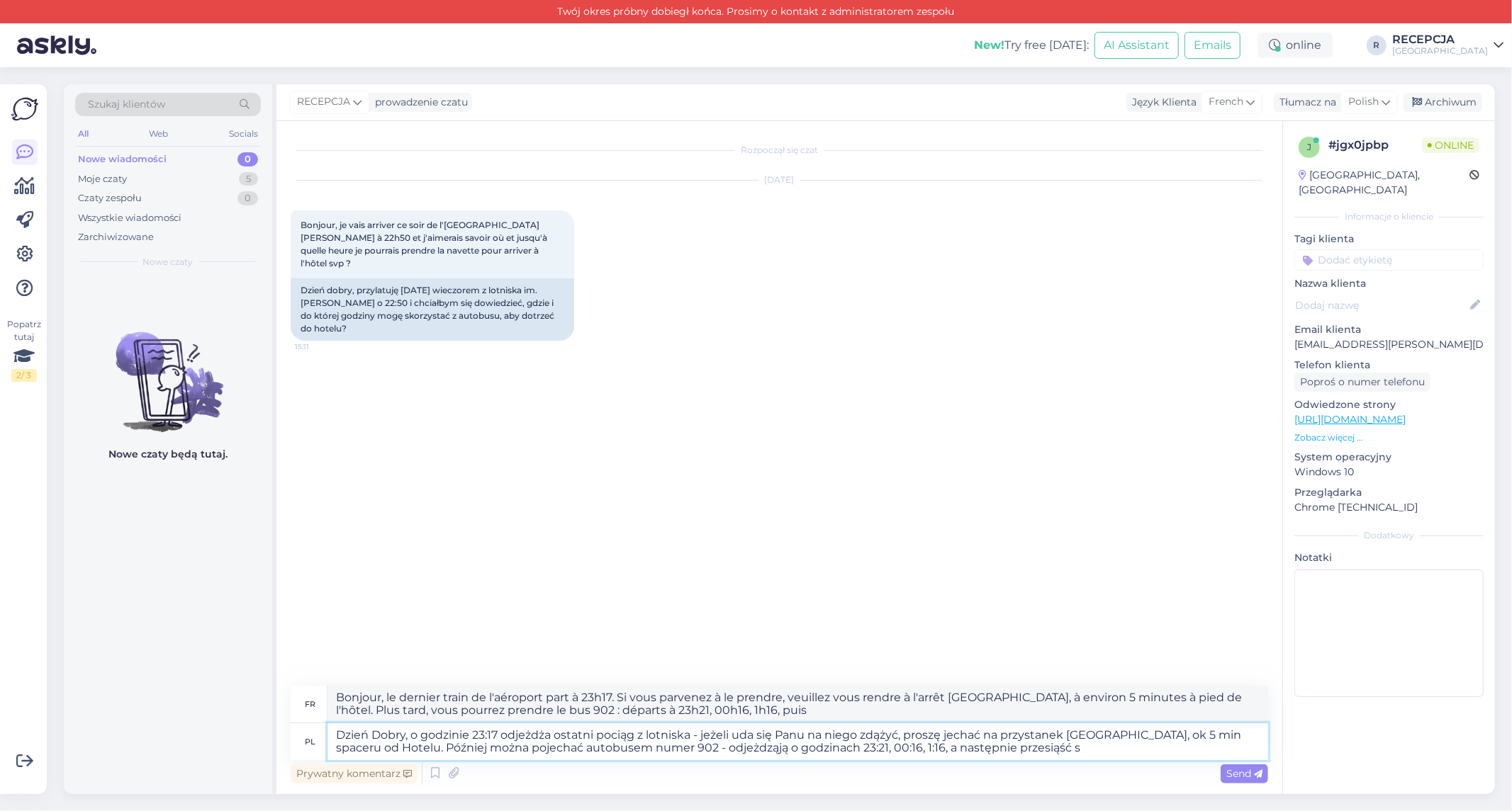
type textarea "Bonjour, le dernier train de l'aéroport part à 23h17. Si vous pouvez venir, veu…"
type textarea "Dzień Dobry, o godzinie 23:17 odjeżdża ostatni pociąg z lotniska - jeżeli uda s…"
type textarea "Bonjour, le dernier train de l'aéroport part à 23h17. Si vous parvenez à le pre…"
type textarea "Dzień Dobry, o godzinie 23:17 odjeżdża ostatni pociąg z lotniska - jeżeli uda s…"
type textarea "Bonjour, le dernier train de l'aéroport part à 23h17. Si vous pouvez venir, veu…"
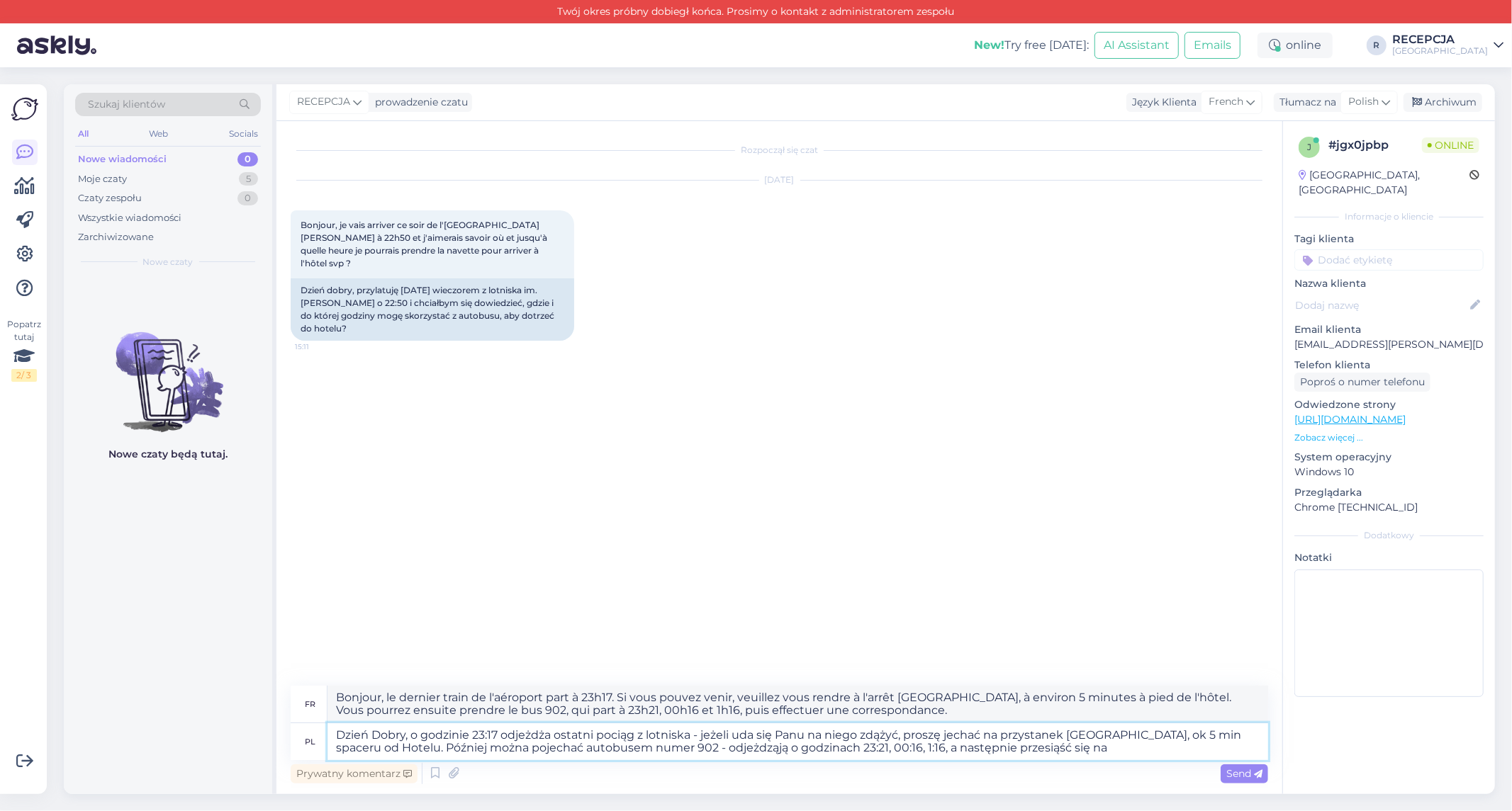
type textarea "Dzień Dobry, o godzinie 23:17 odjeżdża ostatni pociąg z lotniska - jeżeli uda s…"
type textarea "Bonjour, le dernier train de l'aéroport part à 23h17. Si vous parvenez à le pre…"
type textarea "Dzień Dobry, o godzinie 23:17 odjeżdża ostatni pociąg z lotniska - jeżeli uda s…"
type textarea "Bonjour, le dernier train de l'aéroport part à 23h17. Si vous pouvez venir, veu…"
type textarea "Dzień Dobry, o godzinie 23:17 odjeżdża ostatni pociąg z lotniska - jeżeli uda s…"
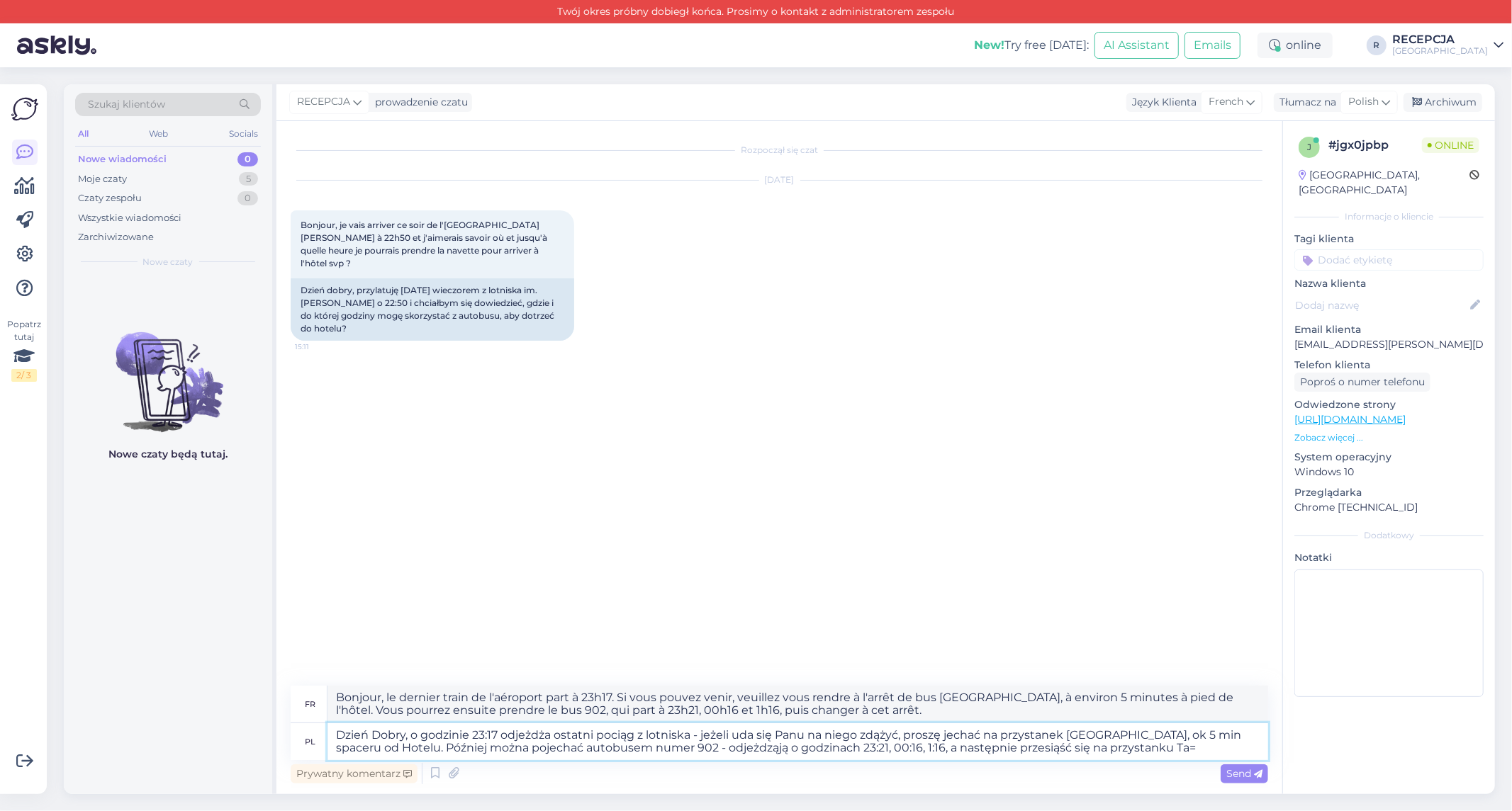
type textarea "Bonjour, le dernier train de l'aéroport part à 23h17. Si vous pouvez venir, veu…"
type textarea "Dzień Dobry, o godzinie 23:17 odjeżdża ostatni pociąg z lotniska - jeżeli uda s…"
type textarea "Bonjour, le dernier train de l'aéroport part à 23h17. Si vous pouvez venir, veu…"
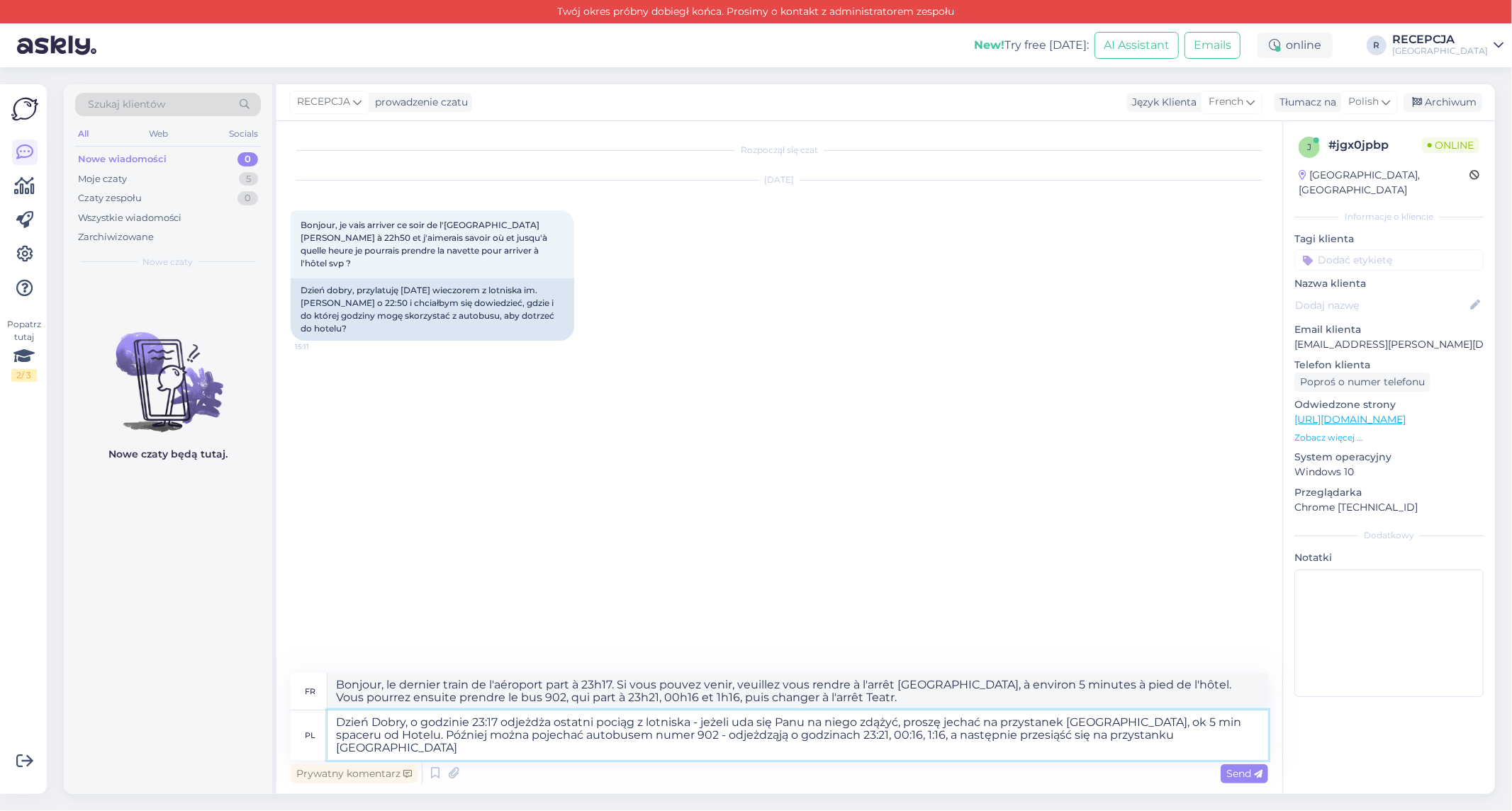
type textarea "Dzień Dobry, o godzinie 23:17 odjeżdża ostatni pociąg z lotniska - jeżeli uda s…"
type textarea "Bonjour, le dernier train de l'aéroport part à 23h17. Si vous pouvez venir, veu…"
type textarea "Dzień Dobry, o godzinie 23:17 odjeżdża ostatni pociąg z lotniska - jeżeli uda s…"
type textarea "Bonjour, le dernier train de l'aéroport part à 23h17. Si vous parvenez à le pre…"
type textarea "Dzień Dobry, o godzinie 23:17 odjeżdża ostatni pociąg z lotniska - jeżeli uda s…"
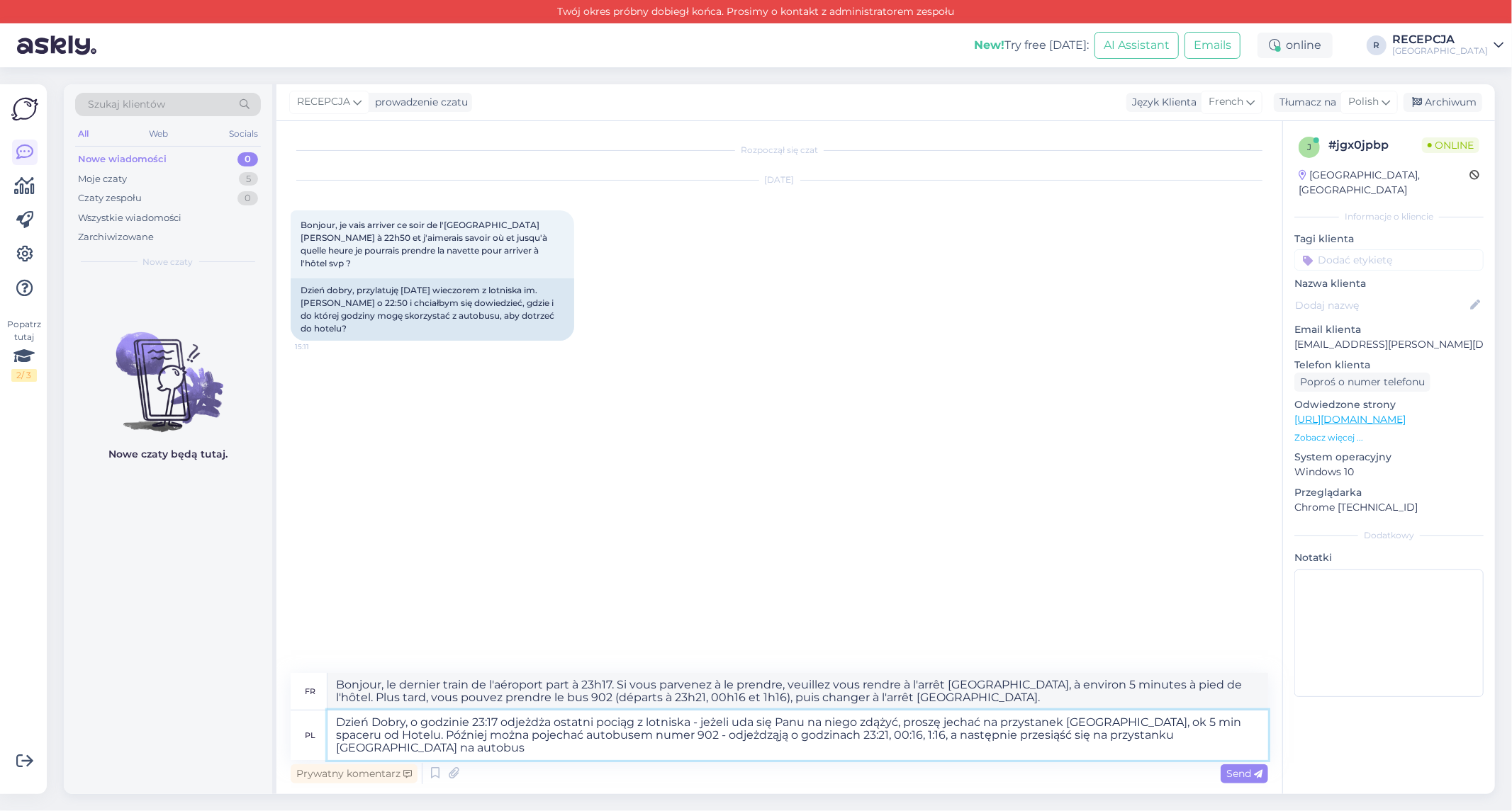
type textarea "Bonjour, le dernier train de l'aéroport part à 23h17. Si vous pouvez venir, veu…"
type textarea "Dzień Dobry, o godzinie 23:17 odjeżdża ostatni pociąg z lotniska - jeżeli uda s…"
type textarea "Bonjour, le dernier train de l'aéroport part à 23h17. Si vous parvenez à le pre…"
type textarea "Dzień Dobry, o godzinie 23:17 odjeżdża ostatni pociąg z lotniska - jeżeli uda s…"
type textarea "Bonjour, le dernier train de l'aéroport part à 23h17. Si vous pouvez venir, veu…"
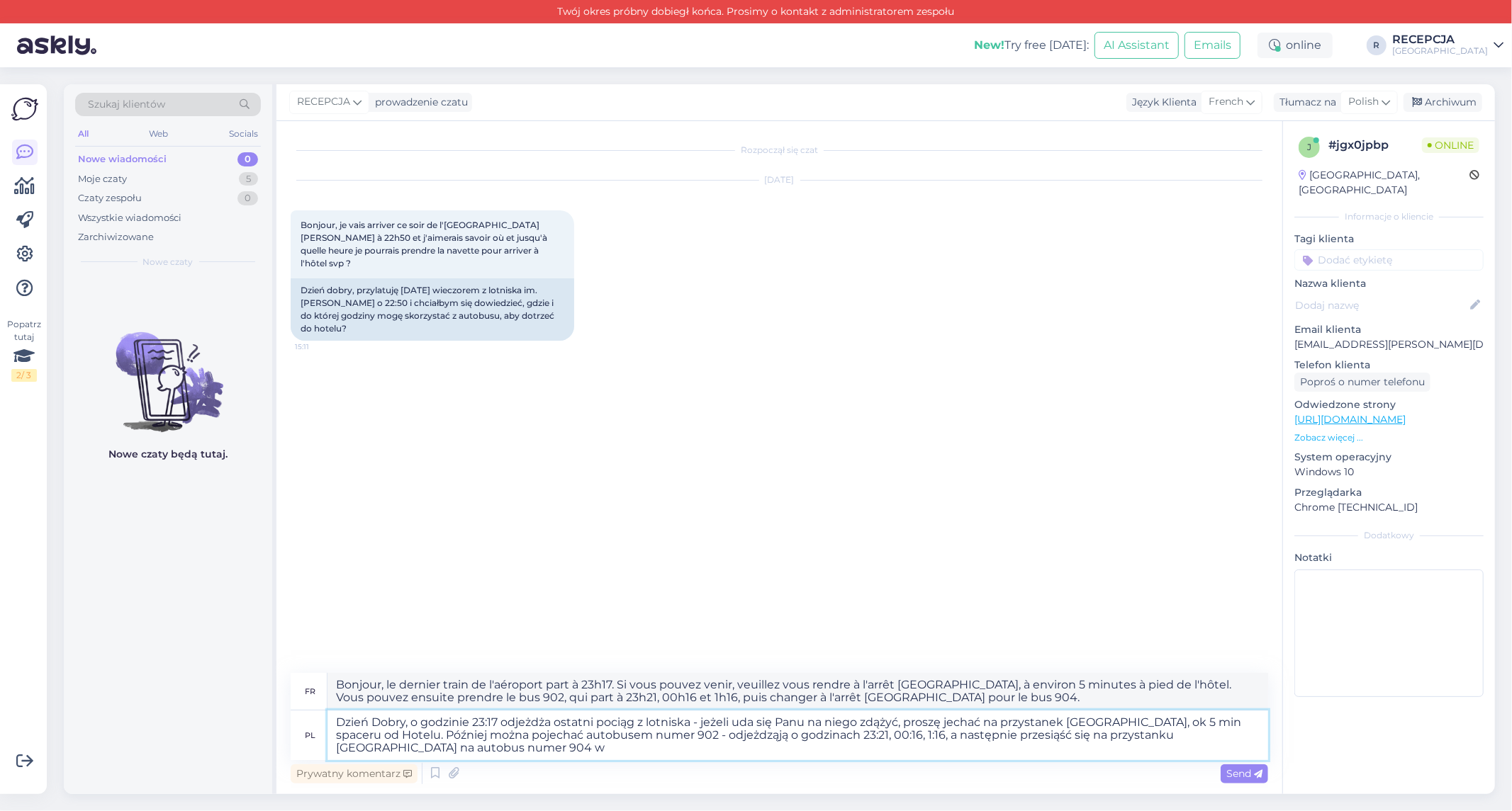
type textarea "Dzień Dobry, o godzinie 23:17 odjeżdża ostatni pociąg z lotniska - jeżeli uda s…"
type textarea "Bonjour, le dernier train de l'aéroport part à 23h17. Si vous parvenez à le pre…"
type textarea "Dzień Dobry, o godzinie 23:17 odjeżdża ostatni pociąg z lotniska - jeżeli uda s…"
type textarea "Bonjour, le dernier train de l'aéroport part à 23h17. Si vous parvenez à le pre…"
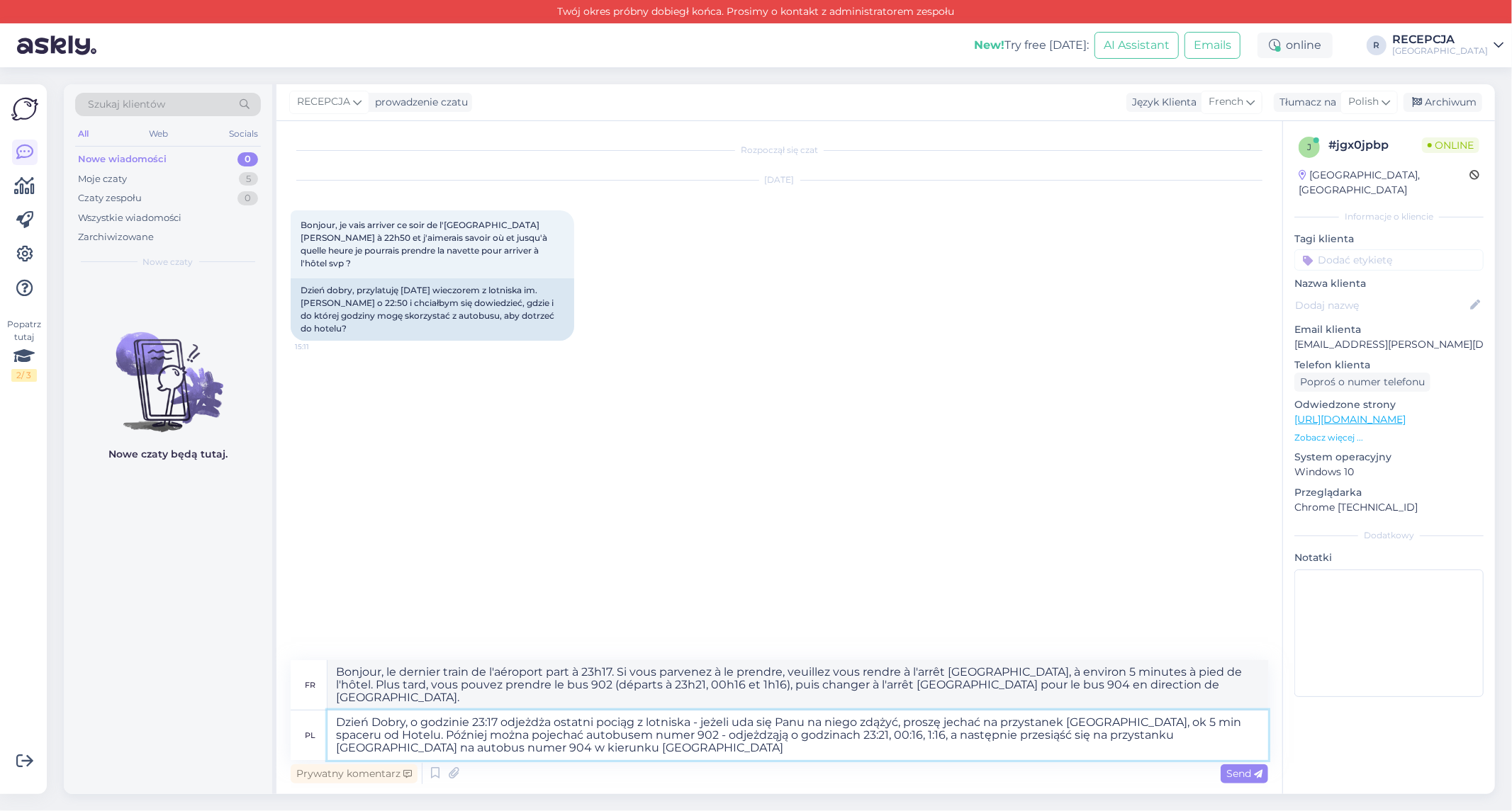
type textarea "Dzień Dobry, o godzinie 23:17 odjeżdża ostatni pociąg z lotniska - jeżeli uda s…"
type textarea "Bonjour, le dernier train de l'aéroport part à 23h17. Si vous pouvez venir, veu…"
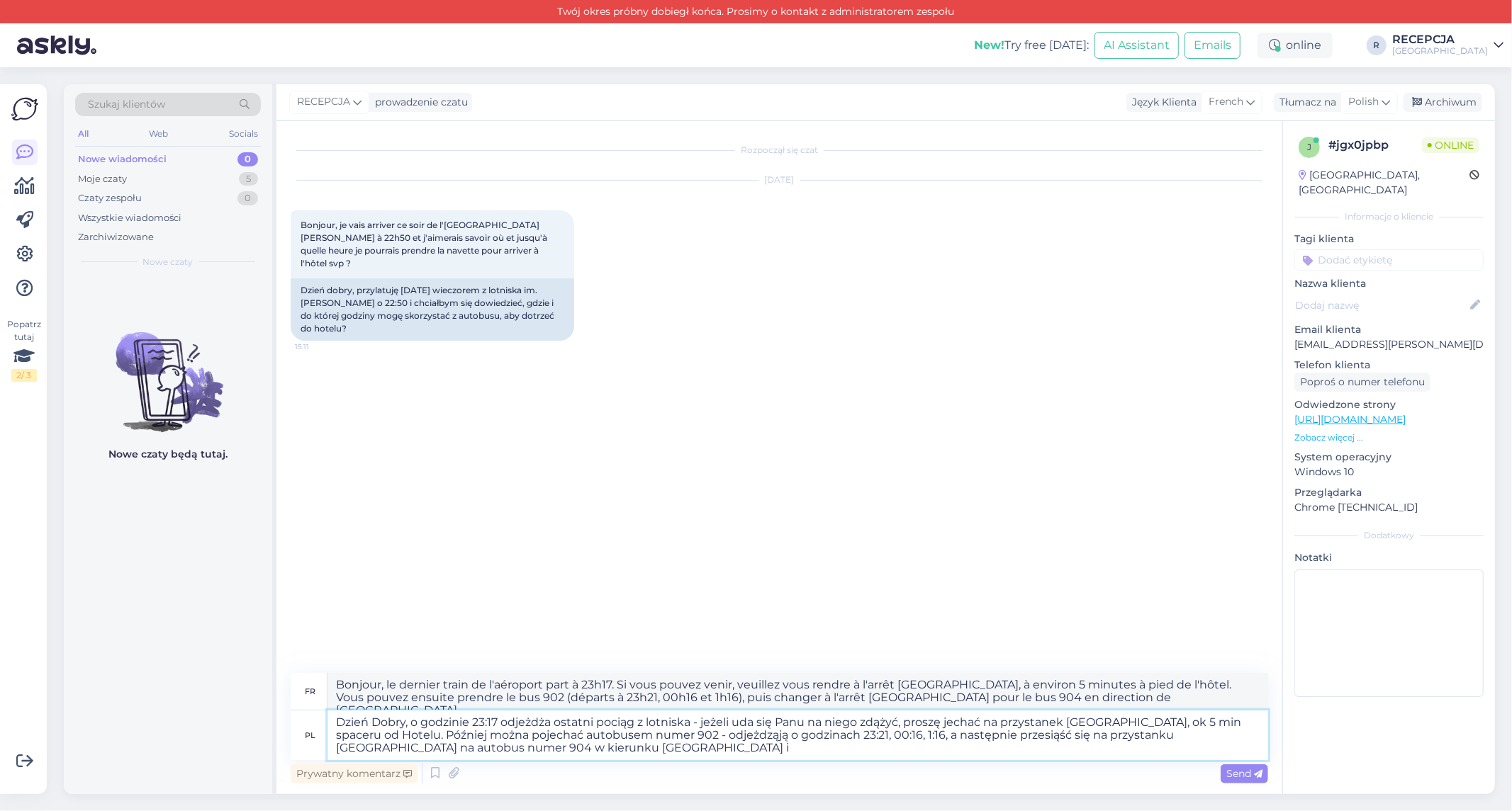
type textarea "Dzień Dobry, o godzinie 23:17 odjeżdża ostatni pociąg z lotniska - jeżeli uda s…"
type textarea "Bonjour, le dernier train de l'aéroport part à 23h17. Si vous pouvez venir, veu…"
type textarea "Dzień Dobry, o godzinie 23:17 odjeżdża ostatni pociąg z lotniska - jeżeli uda s…"
type textarea "Bonjour, le dernier train de l'aéroport part à 23h17. Si vous parvenez à le pre…"
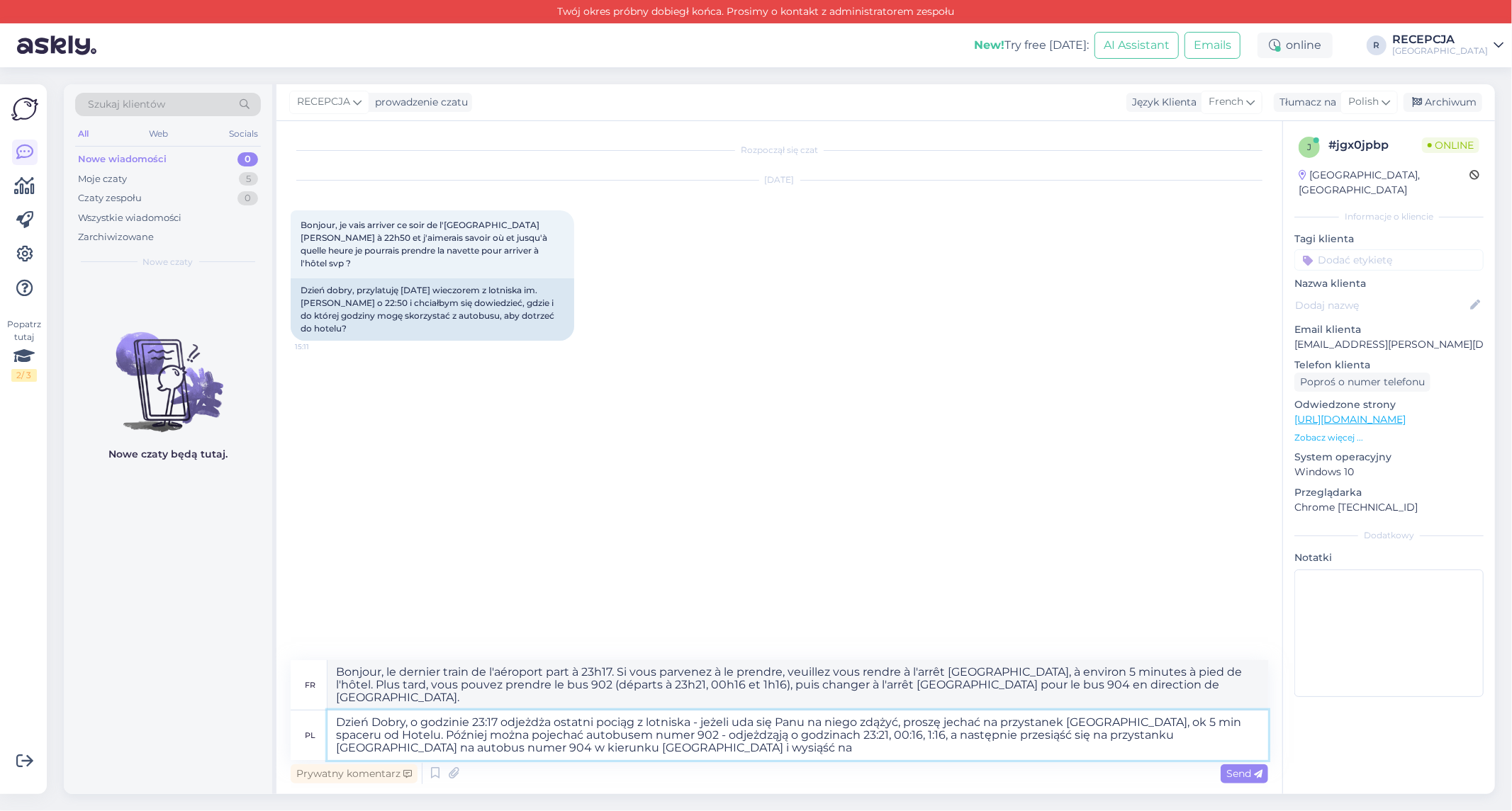
type textarea "Dzień Dobry, o godzinie 23:17 odjeżdża ostatni pociąg z lotniska - jeżeli uda s…"
type textarea "Bonjour, le dernier train de l'aéroport part à 23h17. Si vous parvenez à le pre…"
type textarea "Dzień Dobry, o godzinie 23:17 odjeżdża ostatni pociąg z lotniska - jeżeli uda s…"
type textarea "Bonjour, le dernier train de l'aéroport part à 23h17. Si vous pouvez venir, veu…"
type textarea "Dzień Dobry, o godzinie 23:17 odjeżdża ostatni pociąg z lotniska - jeżeli uda s…"
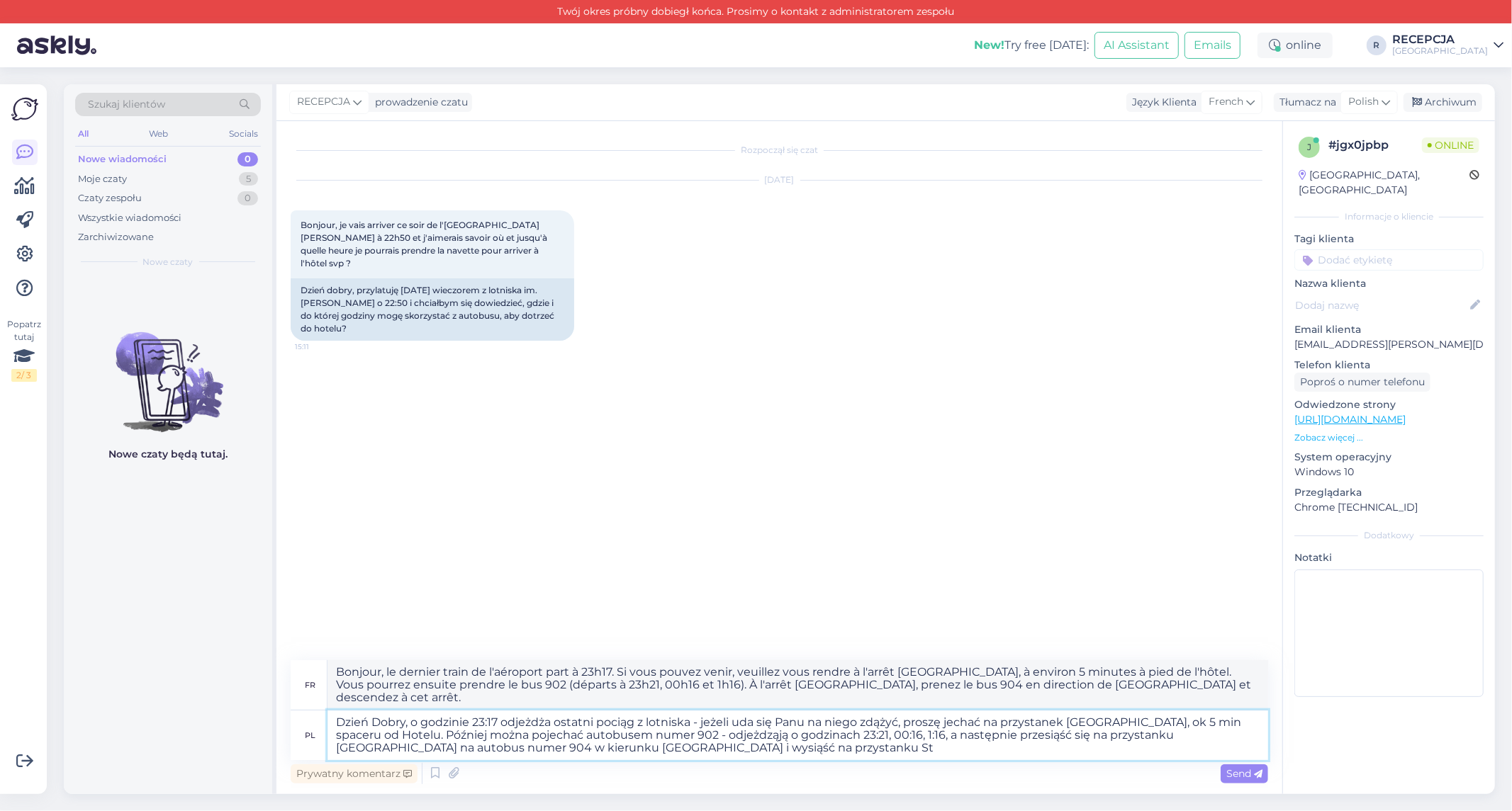
type textarea "Bonjour, le dernier train de l'aéroport part à 23h17. Si vous pouvez venir, veu…"
type textarea "Dzień Dobry, o godzinie 23:17 odjeżdża ostatni pociąg z lotniska - jeżeli uda s…"
type textarea "Bonjour, le dernier train de l'aéroport part à 23h17. Si vous pouvez venir, veu…"
type textarea "Dzień Dobry, o godzinie 23:17 odjeżdża ostatni pociąg z lotniska - jeżeli uda s…"
type textarea "Bonjour, le dernier train de l'aéroport part à 23h17. Si vous parvenez à le pre…"
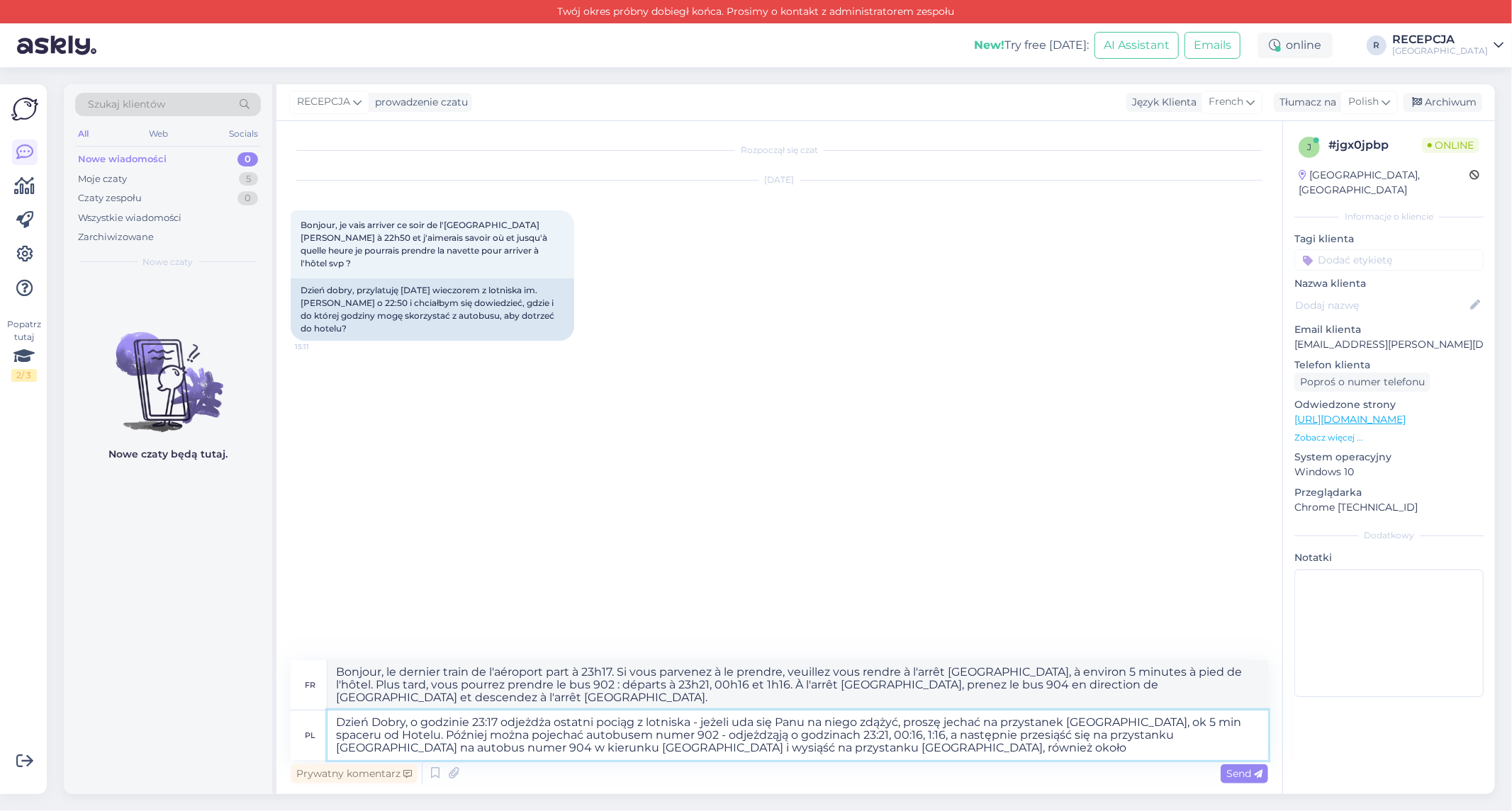
type textarea "Dzień Dobry, o godzinie 23:17 odjeżdża ostatni pociąg z lotniska - jeżeli uda s…"
type textarea "Bonjour, le dernier train de l'aéroport part à 23h17. Si vous parvenez à le pre…"
type textarea "Dzień Dobry, o godzinie 23:17 odjeżdża ostatni pociąg z lotniska - jeżeli uda s…"
type textarea "Bonjour, le dernier train de l'aéroport part à 23h17. Si vous pouvez venir, veu…"
type textarea "Dzień Dobry, o godzinie 23:17 odjeżdża ostatni pociąg z lotniska - jeżeli uda s…"
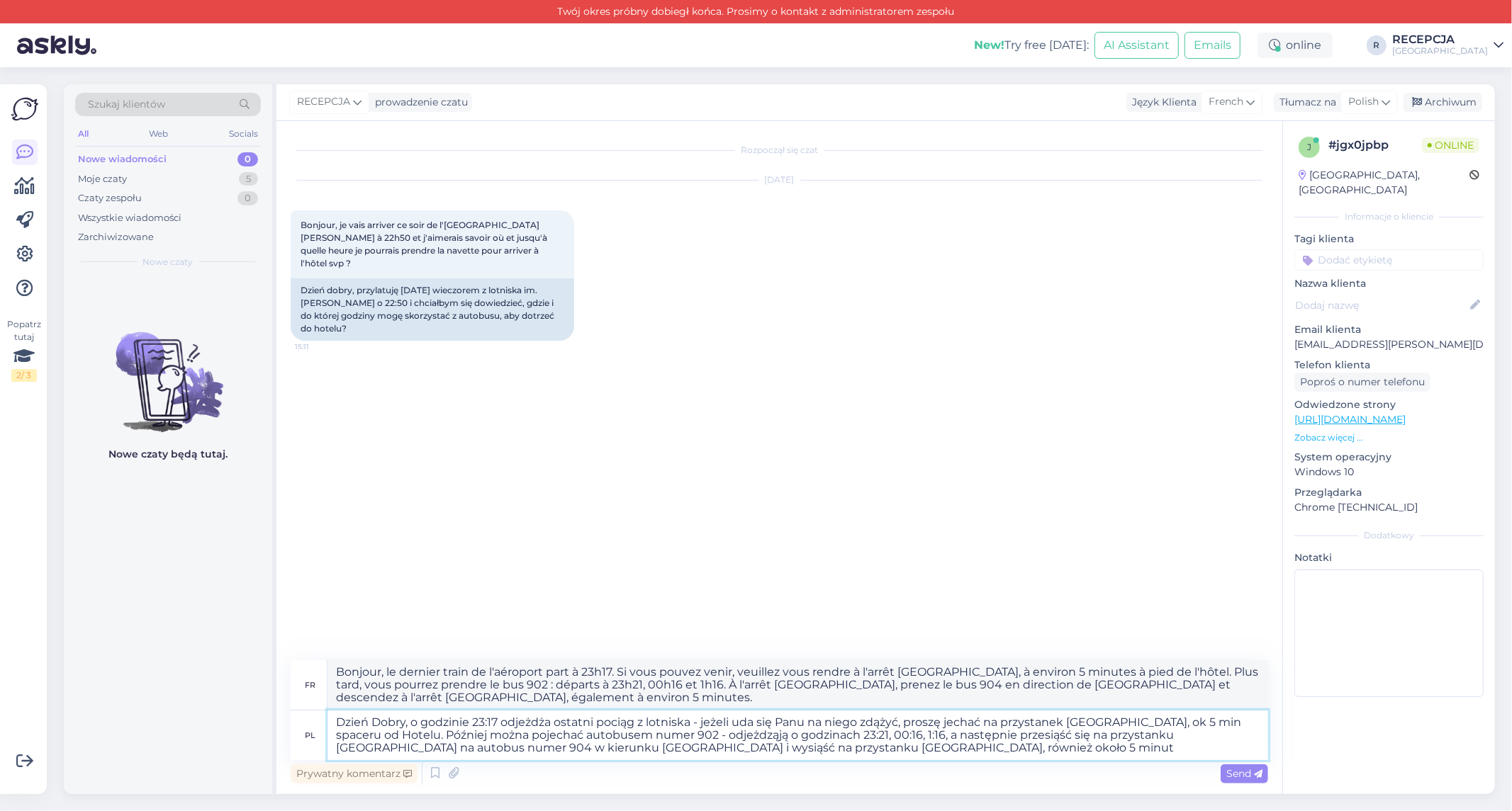
type textarea "Bonjour, le dernier train de l'aéroport part à 23h17. Si vous pouvez venir, veu…"
type textarea "Dzień Dobry, o godzinie 23:17 odjeżdża ostatni pociąg z lotniska - jeżeli uda s…"
type textarea "Bonjour, le dernier train de l'aéroport part à 23h17. Si vous parvenez à le pre…"
type textarea "Dzień Dobry, o godzinie 23:17 odjeżdża ostatni pociąg z lotniska - jeżeli uda s…"
type textarea "Bonjour, le dernier train de l'aéroport part à 23h17. Si vous pouvez venir, veu…"
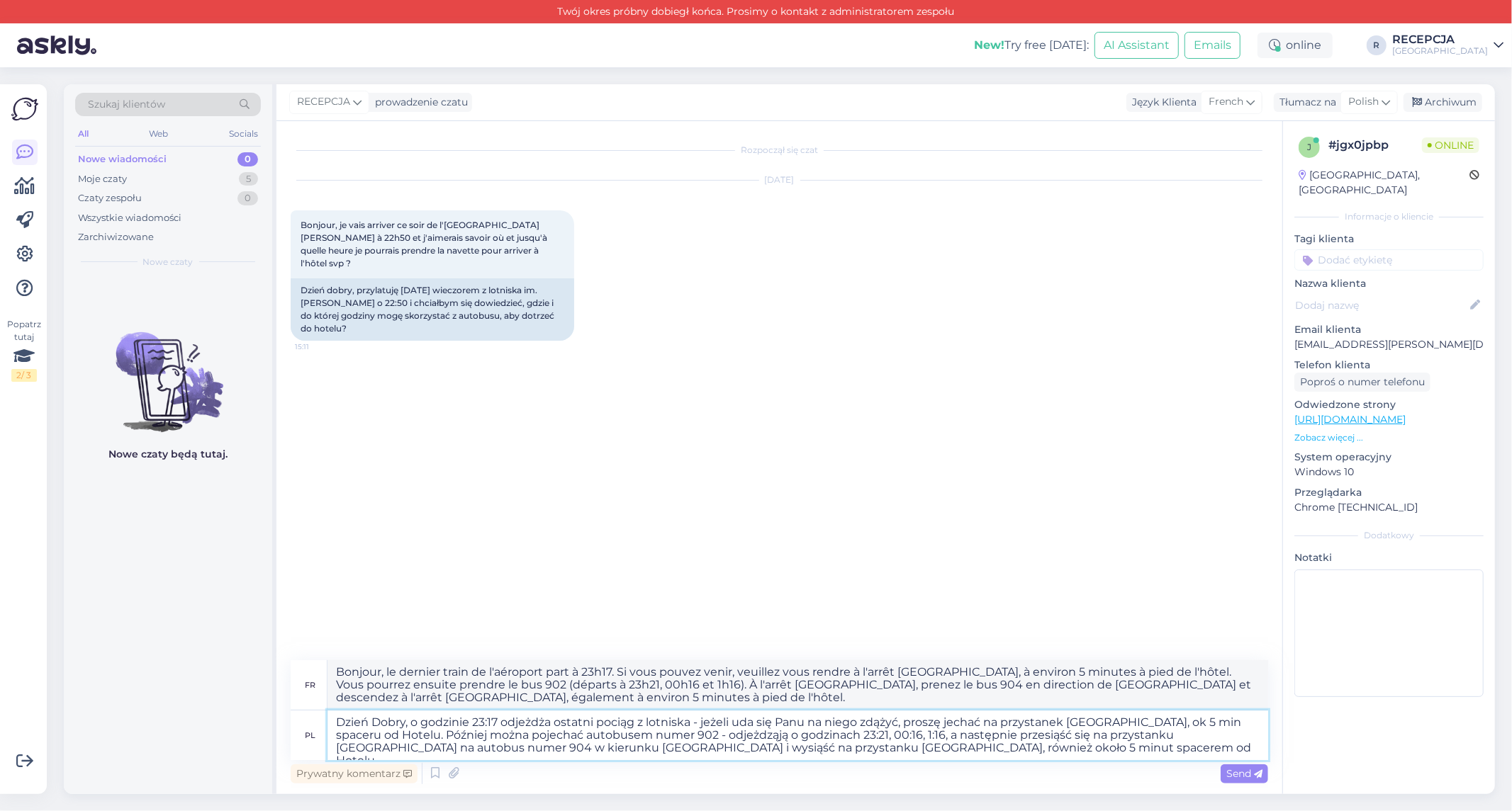
click at [768, 734] on textarea "Dzień Dobry, o godzinie 23:17 odjeżdża ostatni pociąg z lotniska - jeżeli uda s…" at bounding box center [798, 736] width 941 height 50
click at [849, 733] on textarea "Dzień Dobry, o godzinie 23:17 odjeżdża ostatni pociąg z lotniska - jeżeli uda s…" at bounding box center [798, 736] width 941 height 50
type textarea "Dzień Dobry, o godzinie 23:17 odjeżdża ostatni pociąg z lotniska - jeżeli uda s…"
click at [1242, 775] on span "Send" at bounding box center [1244, 774] width 36 height 12
